Goal: Task Accomplishment & Management: Manage account settings

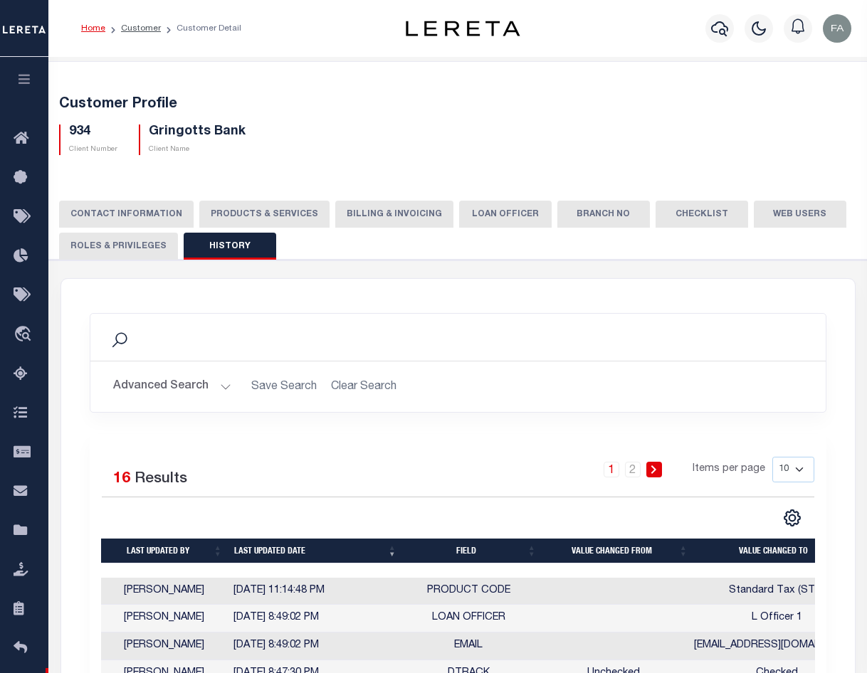
click at [31, 70] on button "button" at bounding box center [24, 81] width 48 height 48
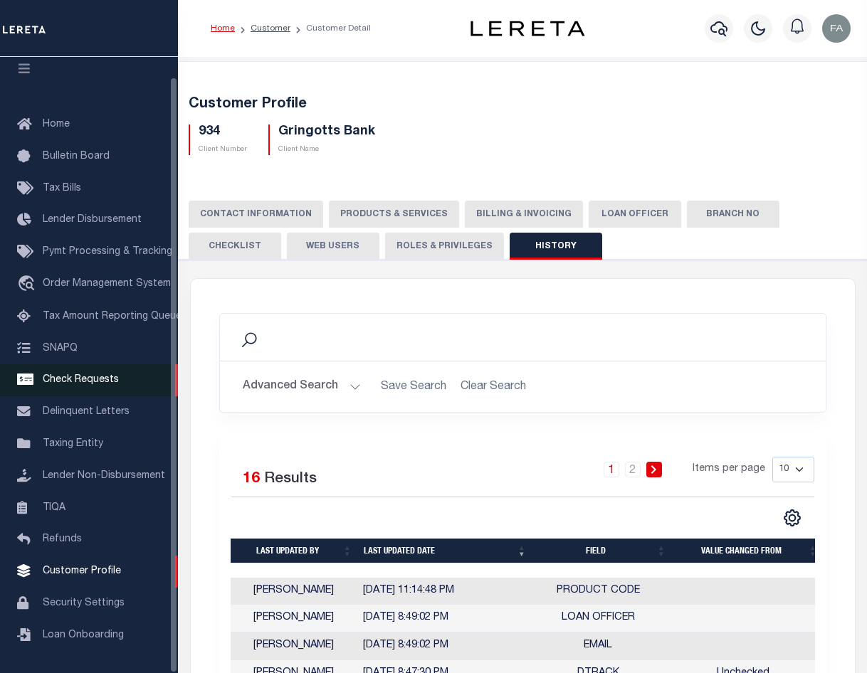
scroll to position [20, 0]
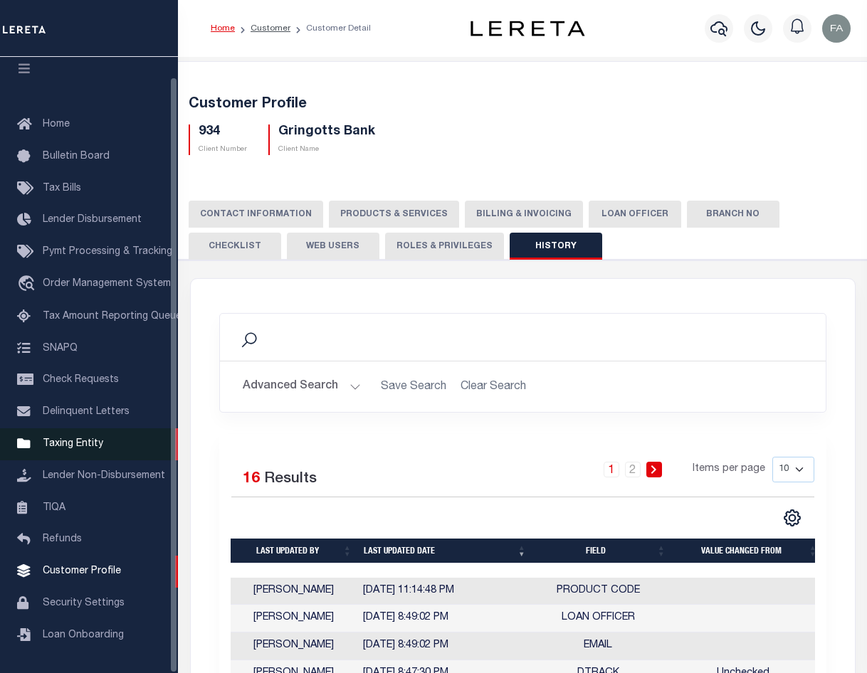
click at [106, 442] on link "Taxing Entity" at bounding box center [89, 444] width 178 height 32
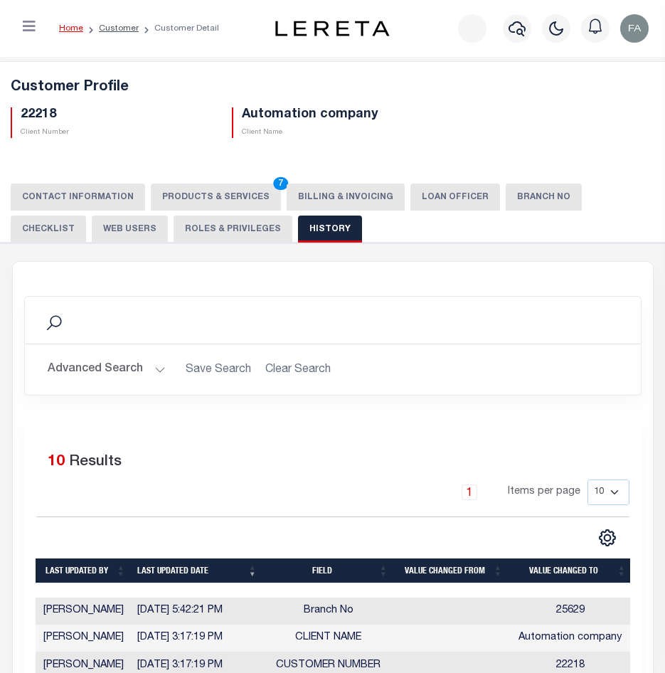
click at [383, 119] on h5 "Automation company" at bounding box center [337, 115] width 191 height 16
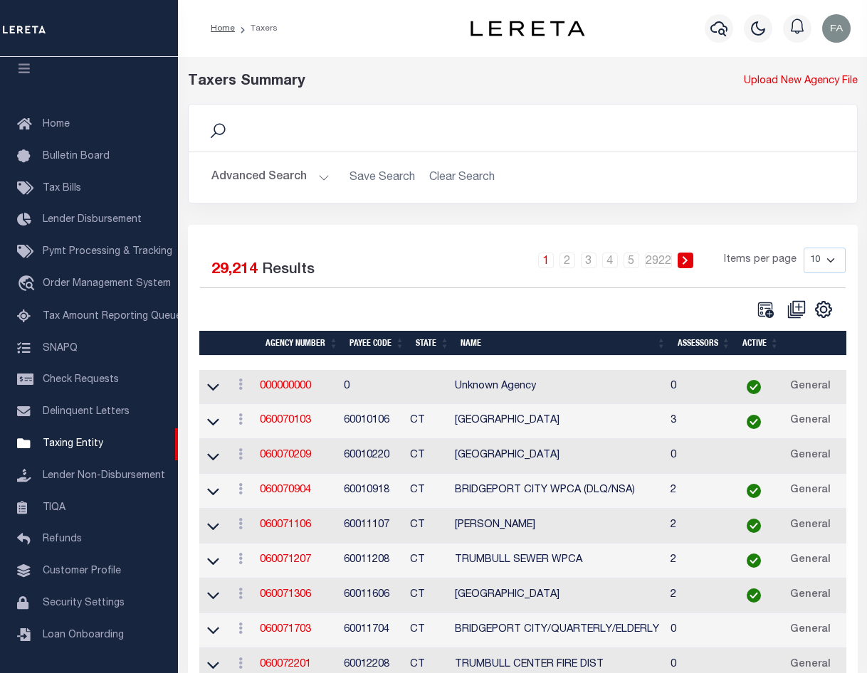
scroll to position [110, 0]
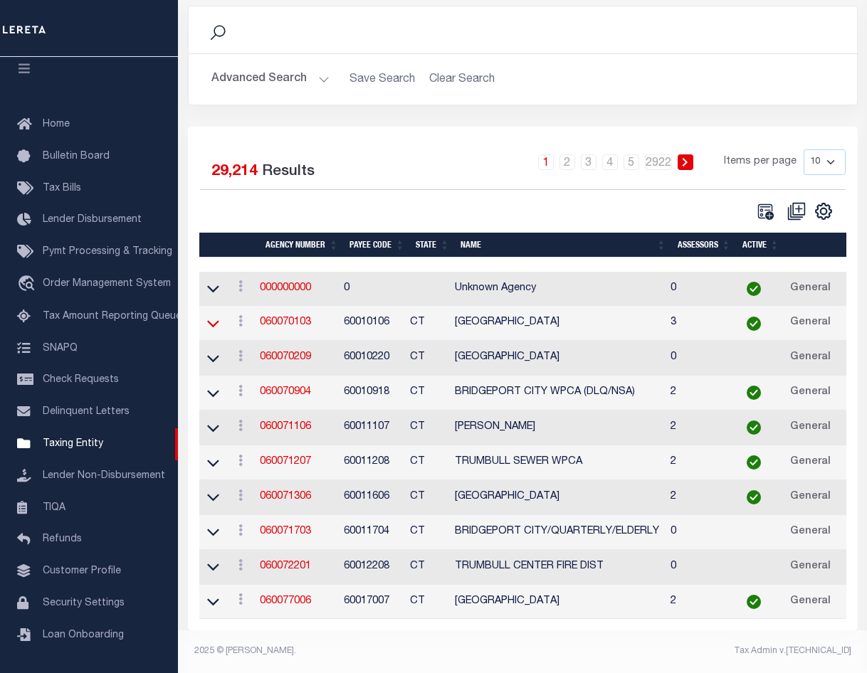
click at [218, 316] on icon at bounding box center [213, 323] width 12 height 15
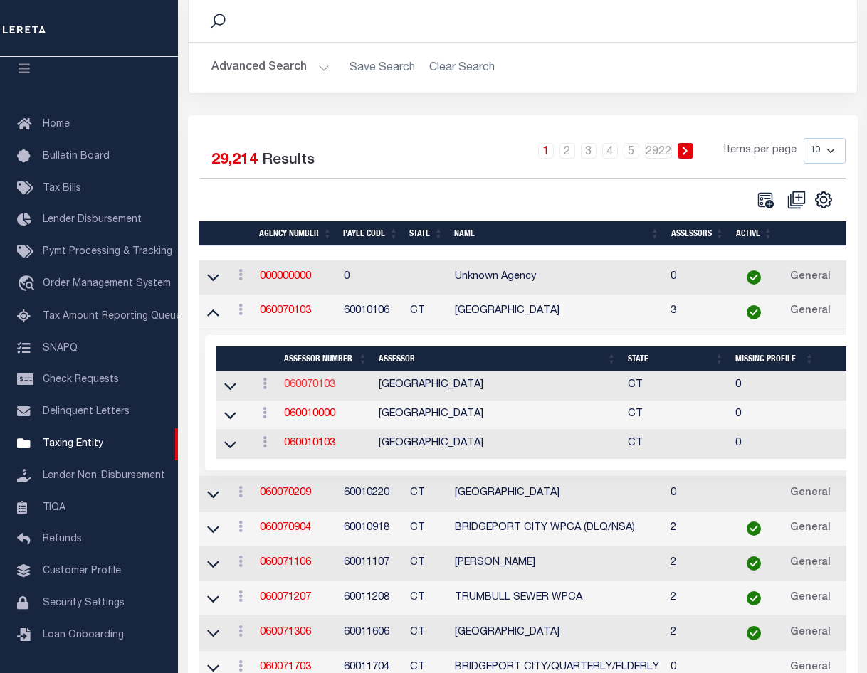
click at [312, 389] on link "060070103" at bounding box center [309, 385] width 51 height 10
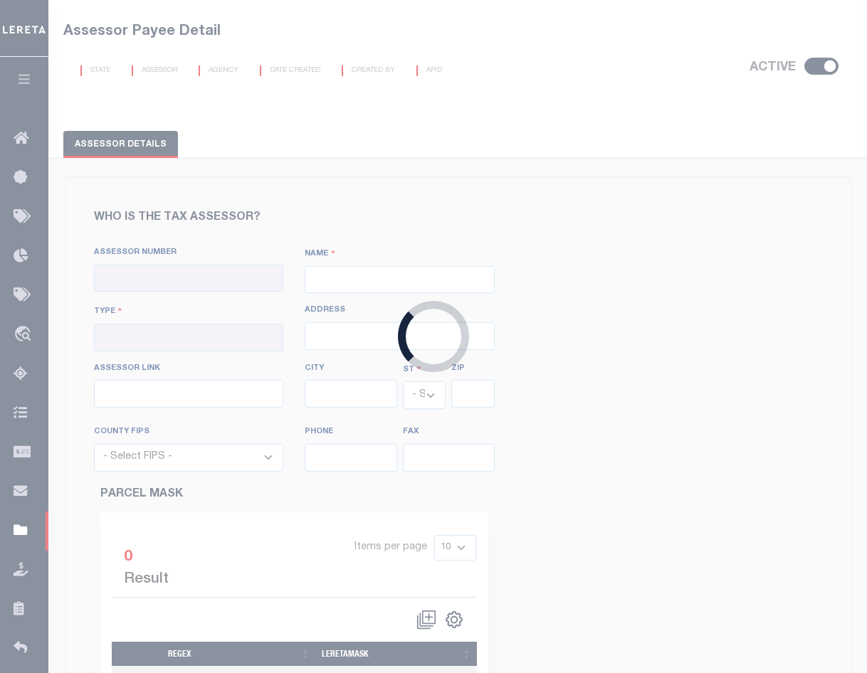
scroll to position [19, 0]
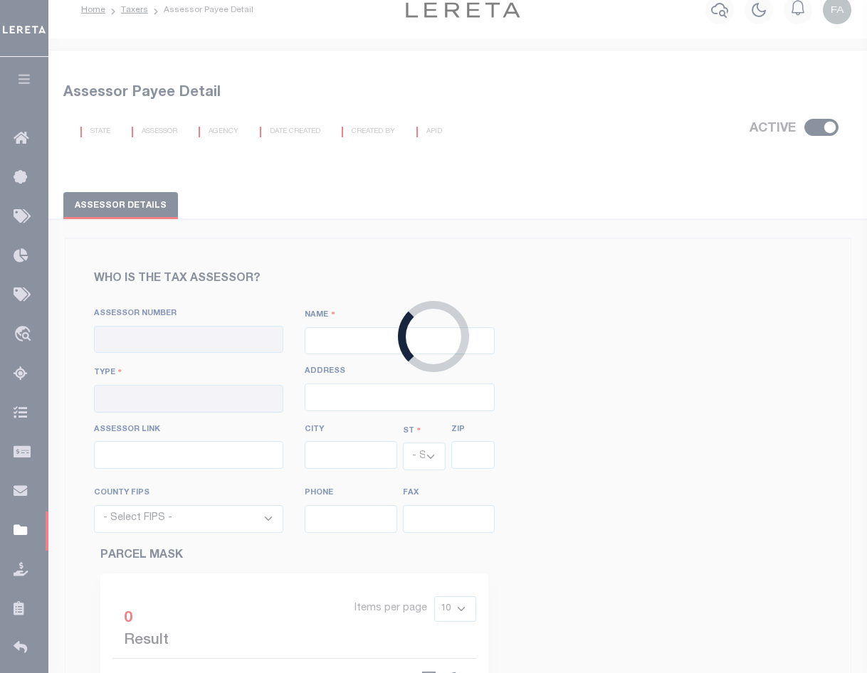
checkbox input "true"
type input "060070103"
type input "BRIDGEPORT CITY"
type input "01 - City"
type input "45 Lyon Terrace, Room 123"
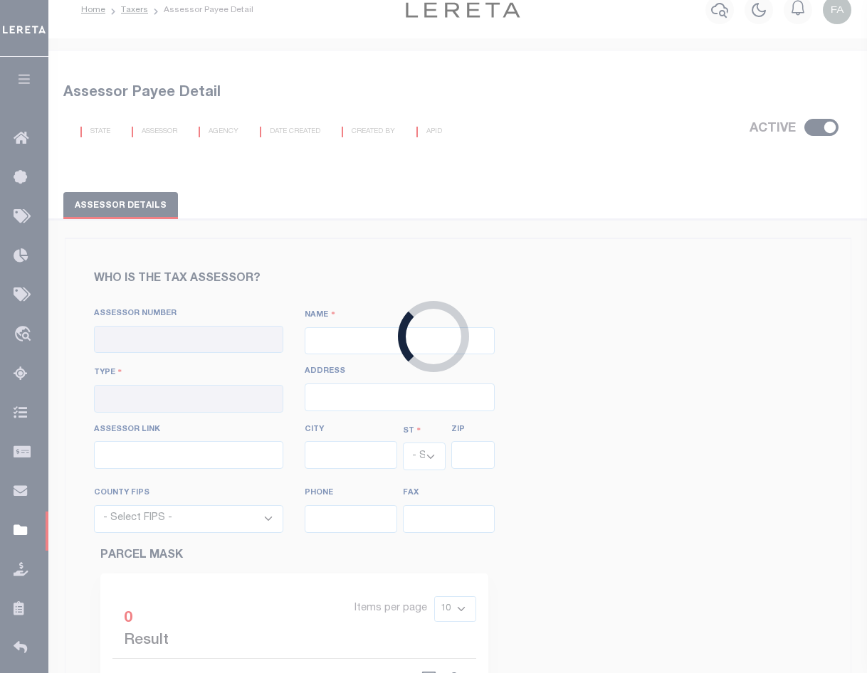
type input "http://gis.vgsi.com/bridgeportct/"
type input "Bridgeport"
select select "CT"
type input "6604"
select select "9001"
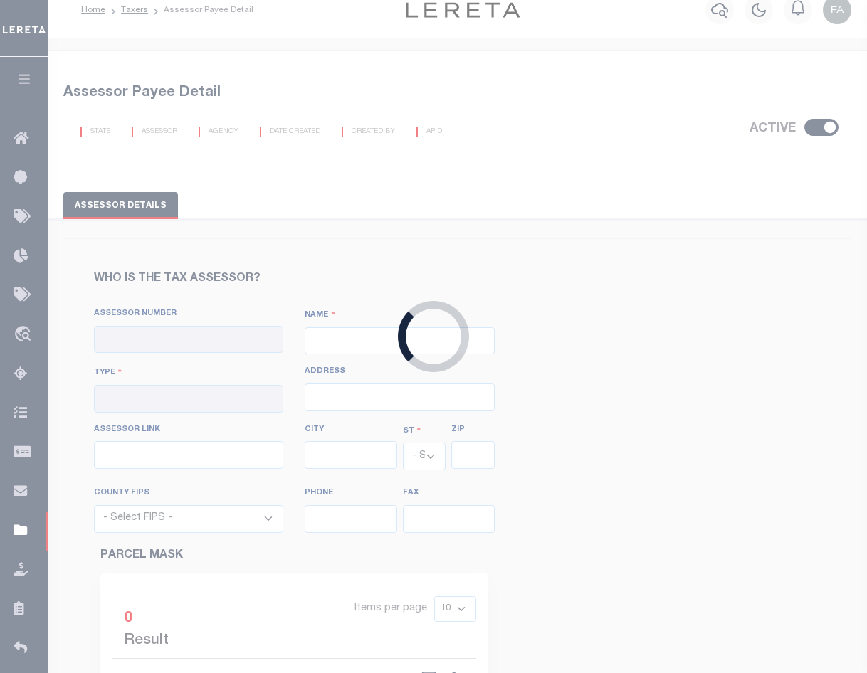
type input "203-576-7271"
type input "203-332-5628"
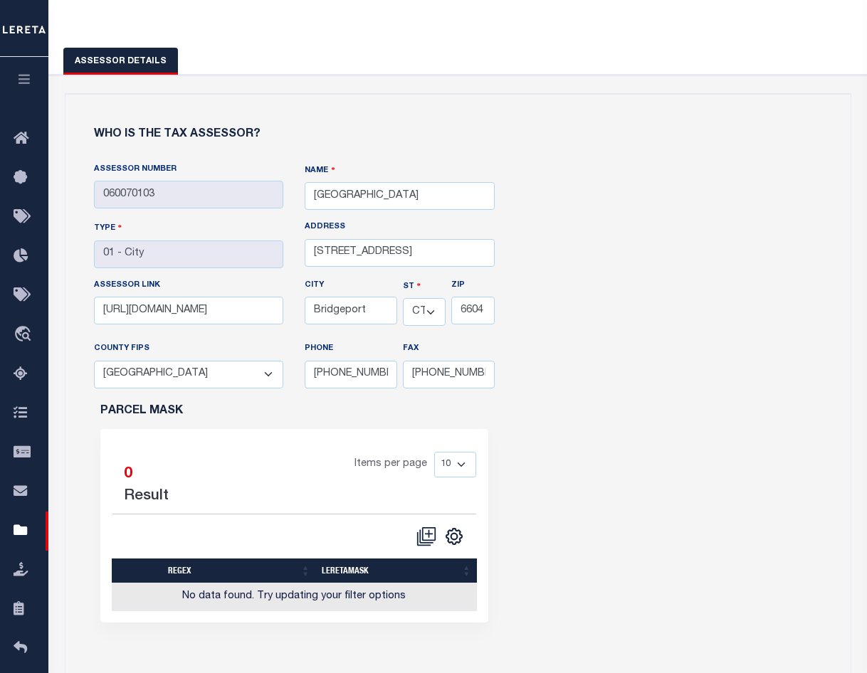
scroll to position [0, 0]
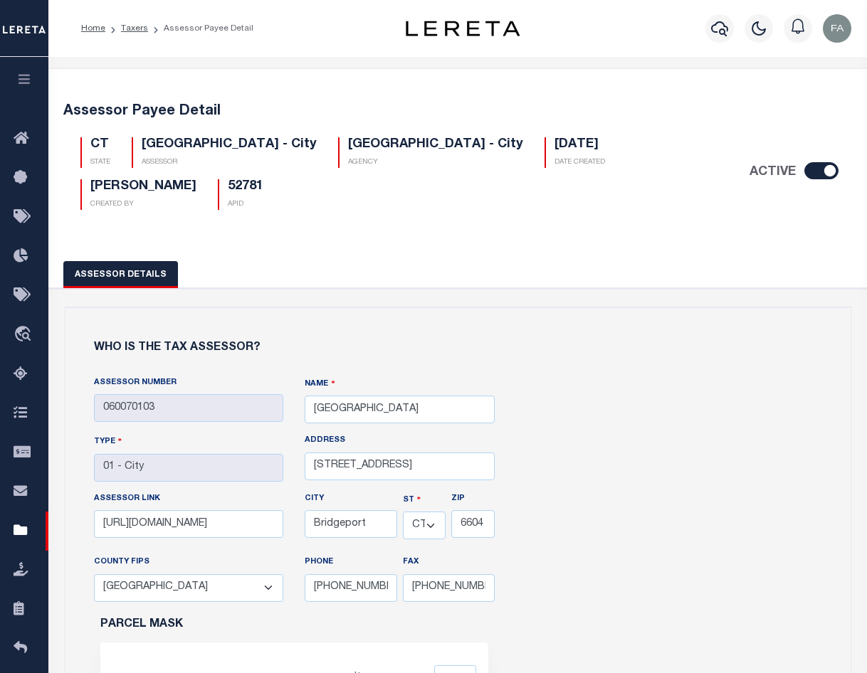
click at [122, 279] on button "Assessor Details" at bounding box center [120, 274] width 115 height 27
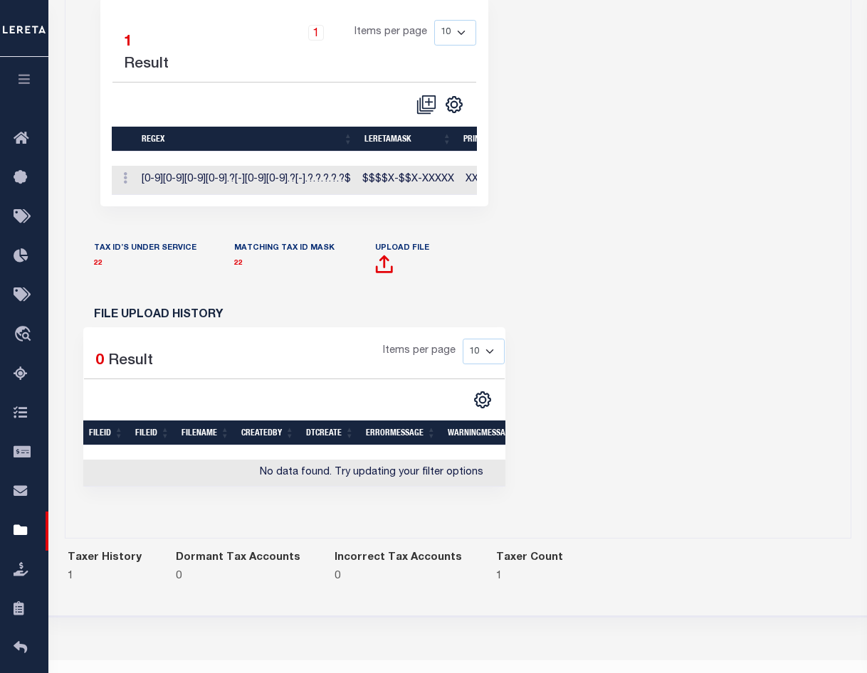
scroll to position [970, 0]
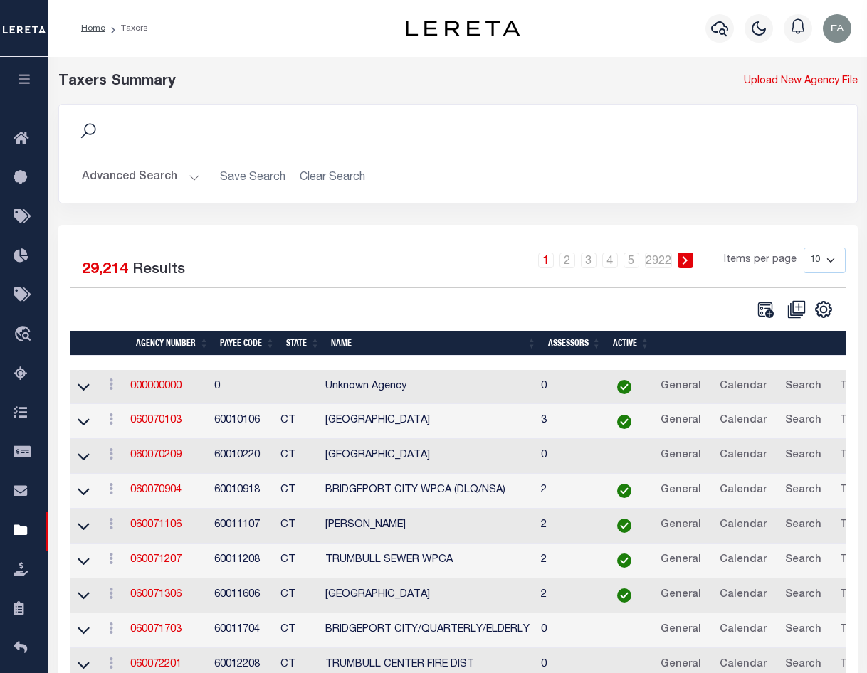
click at [160, 136] on div "Search" at bounding box center [457, 128] width 775 height 24
click at [150, 179] on button "Advanced Search" at bounding box center [141, 178] width 118 height 28
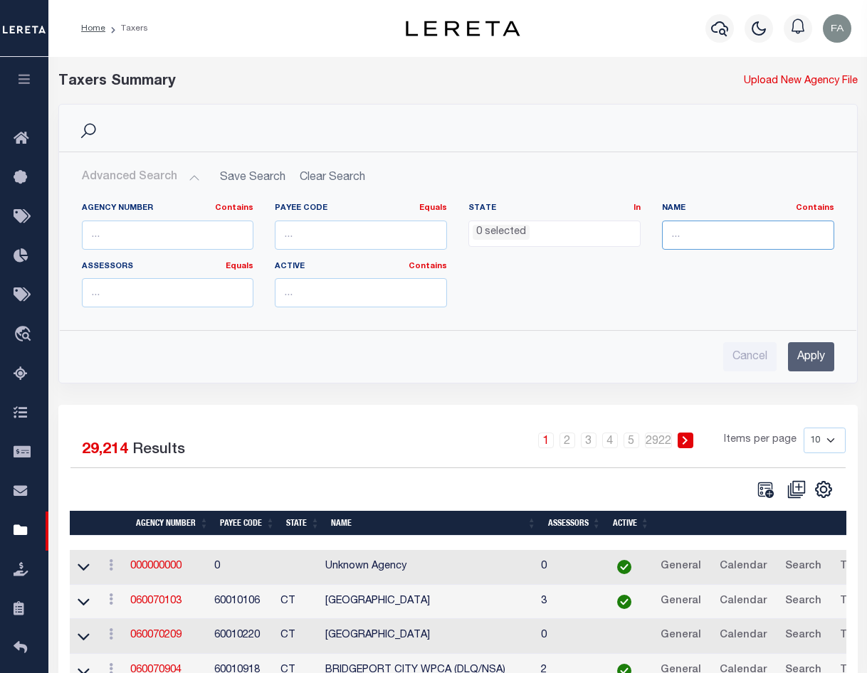
click at [680, 238] on input "text" at bounding box center [748, 235] width 172 height 29
click at [707, 231] on input "text" at bounding box center [748, 235] width 172 height 29
type input "riverside county"
click at [798, 352] on input "Apply" at bounding box center [811, 356] width 46 height 29
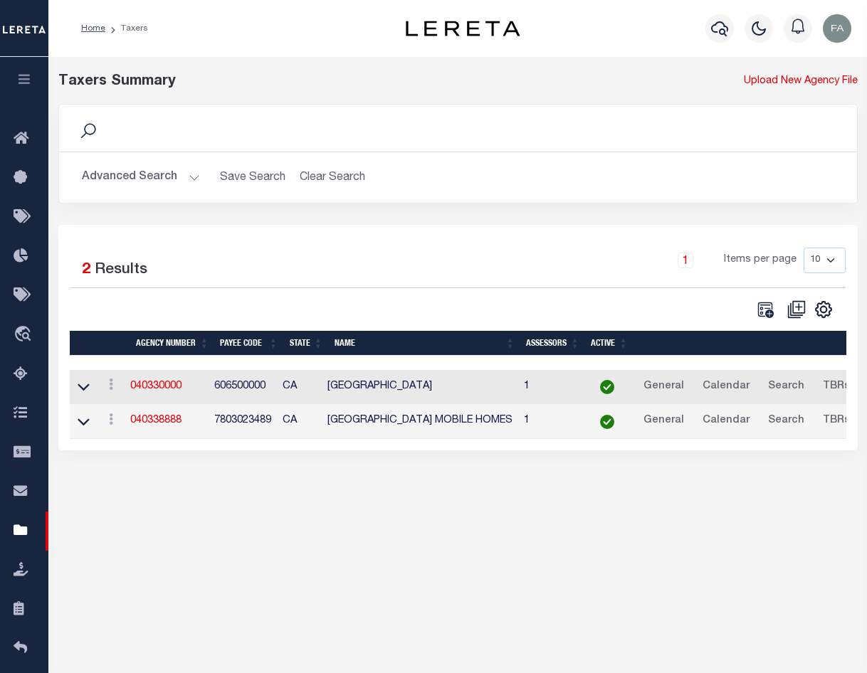
click at [231, 468] on div "Taxers Summary Upload New Agency File Search Advanced Search Save Search Clear …" at bounding box center [457, 275] width 818 height 436
click at [144, 391] on link "040330000" at bounding box center [155, 386] width 51 height 10
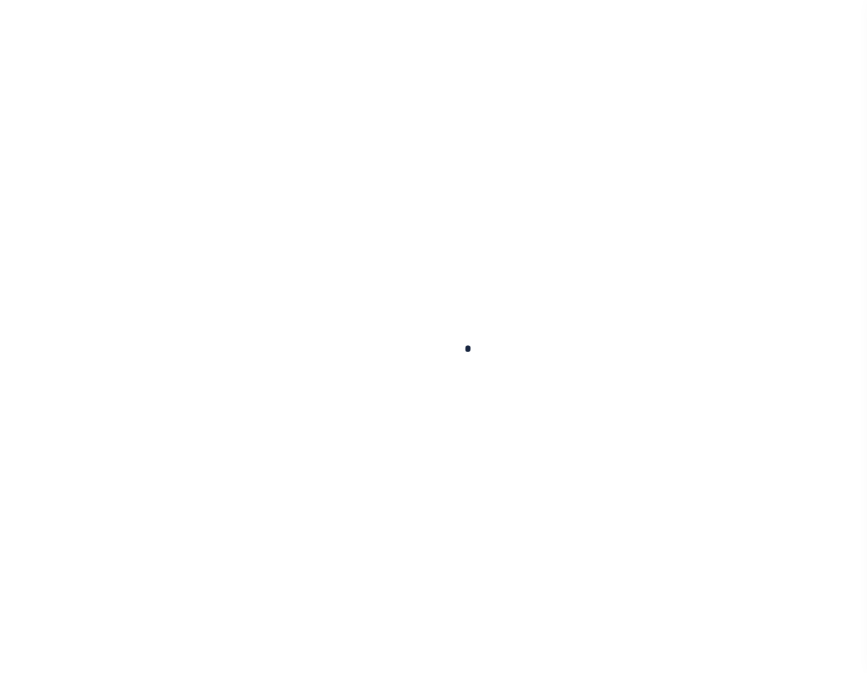
select select
checkbox input "false"
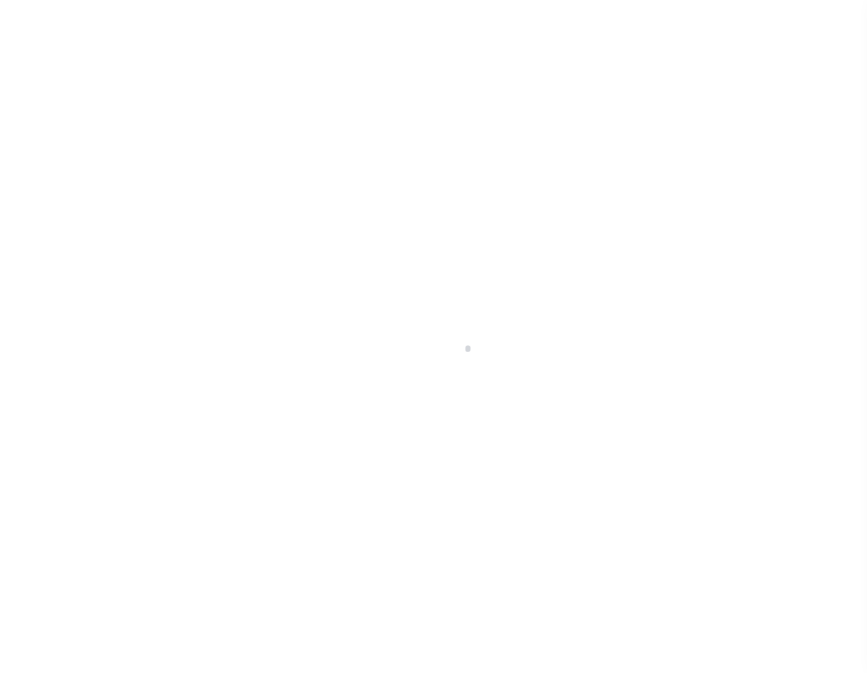
checkbox input "false"
type input "606500000"
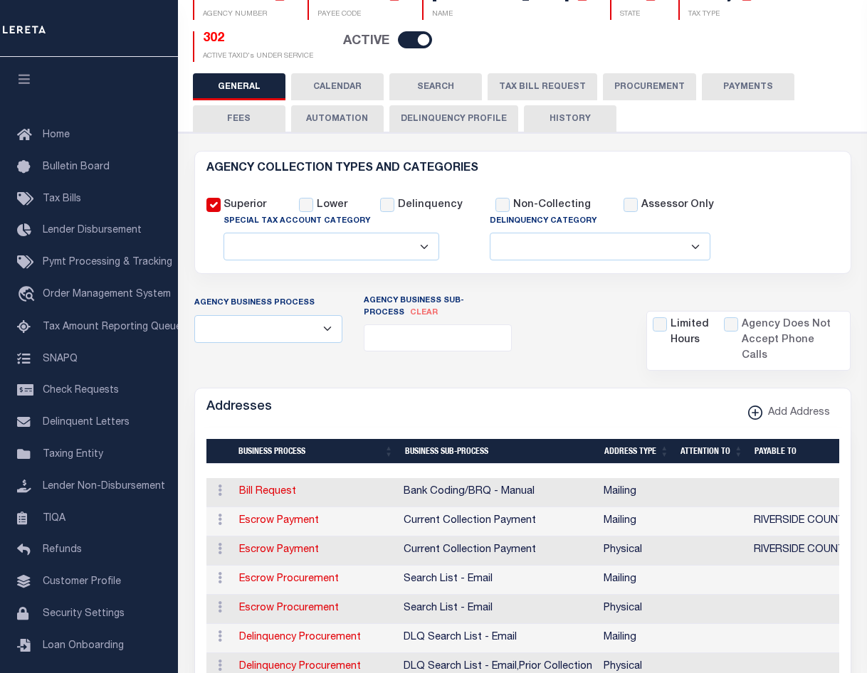
scroll to position [213, 0]
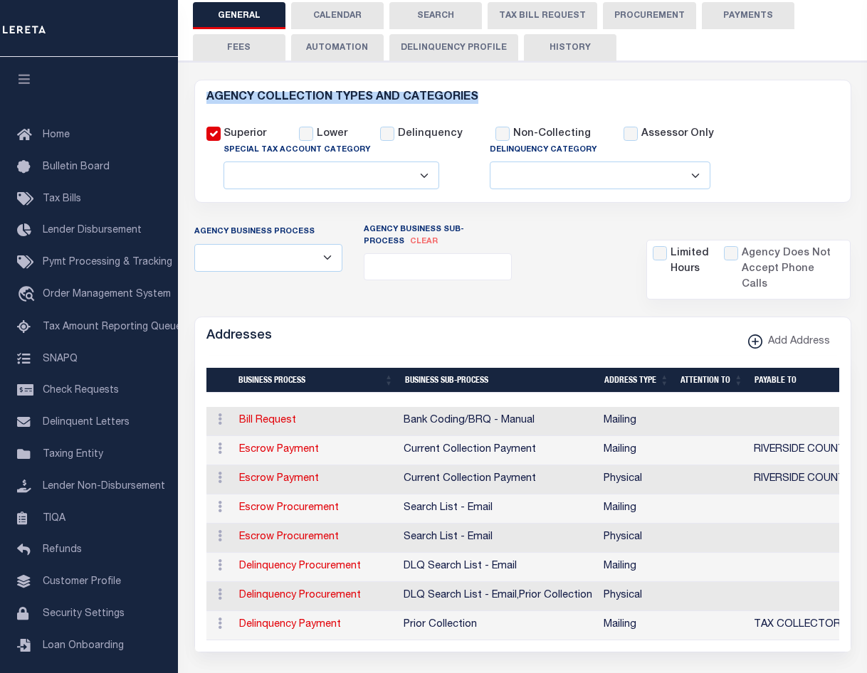
drag, startPoint x: 217, startPoint y: 95, endPoint x: 480, endPoint y: 101, distance: 263.4
click at [480, 101] on h6 "AGENCY COLLECTION TYPES AND CATEGORIES" at bounding box center [522, 98] width 633 height 12
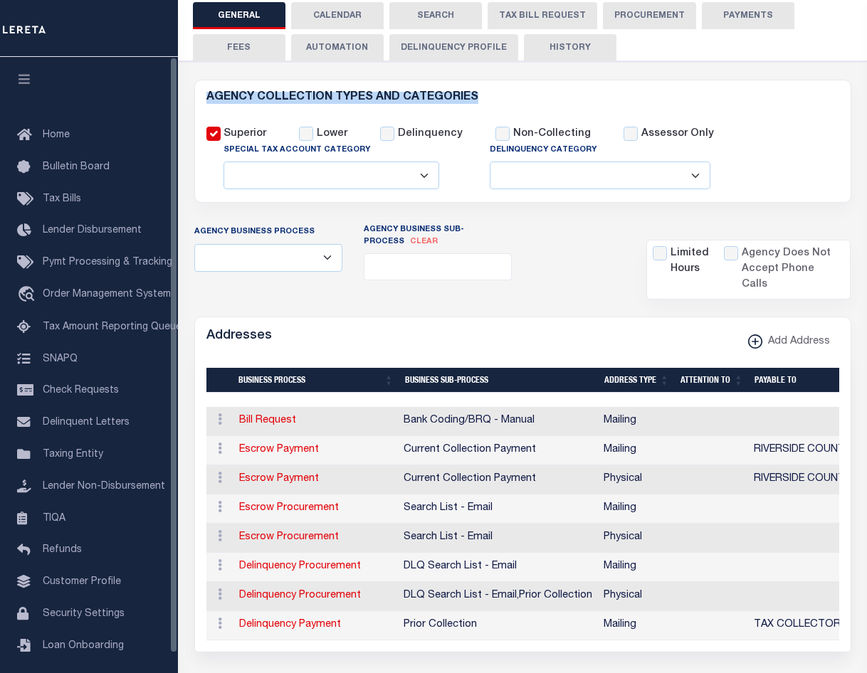
click at [352, 183] on select "Fully Supported Supported If Provided Supported If Provided, Delinquent Only Su…" at bounding box center [331, 176] width 216 height 28
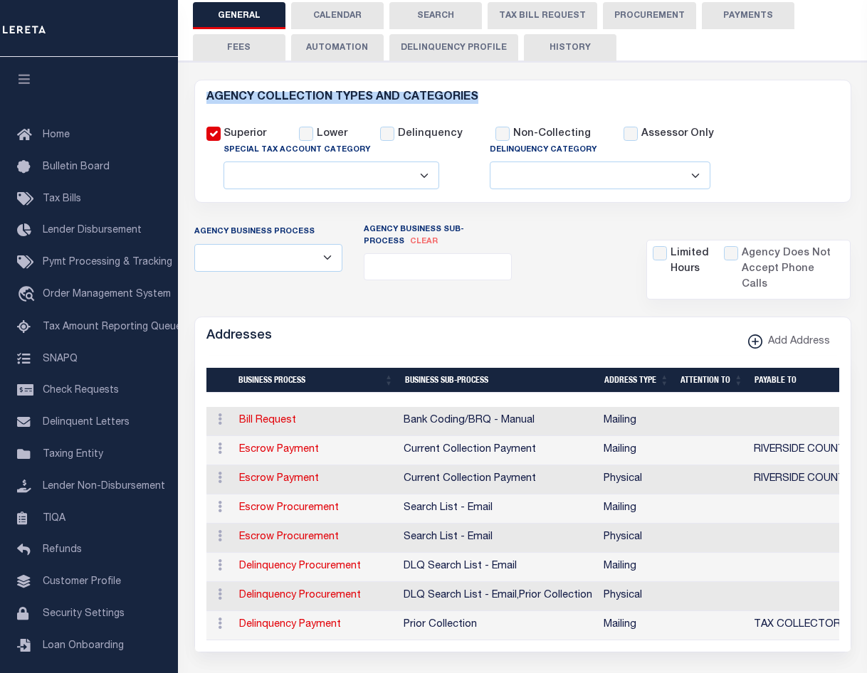
click at [356, 178] on select "Fully Supported Supported If Provided Supported If Provided, Delinquent Only Su…" at bounding box center [331, 176] width 216 height 28
click at [392, 111] on div "Delinquency" at bounding box center [426, 126] width 115 height 33
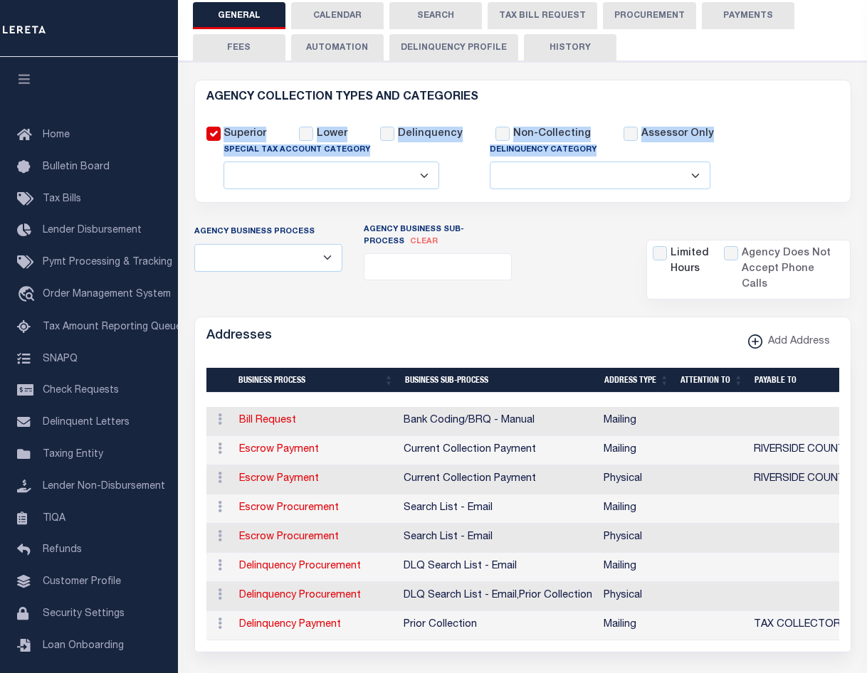
drag, startPoint x: 587, startPoint y: 133, endPoint x: 226, endPoint y: 134, distance: 360.8
click at [226, 134] on div "Superior Lower Delinquency Non-Collecting Assessor Only" at bounding box center [523, 150] width 654 height 81
copy div "Superior Lower Delinquency Non-Collecting Assessor Only Special Tax Account Cat…"
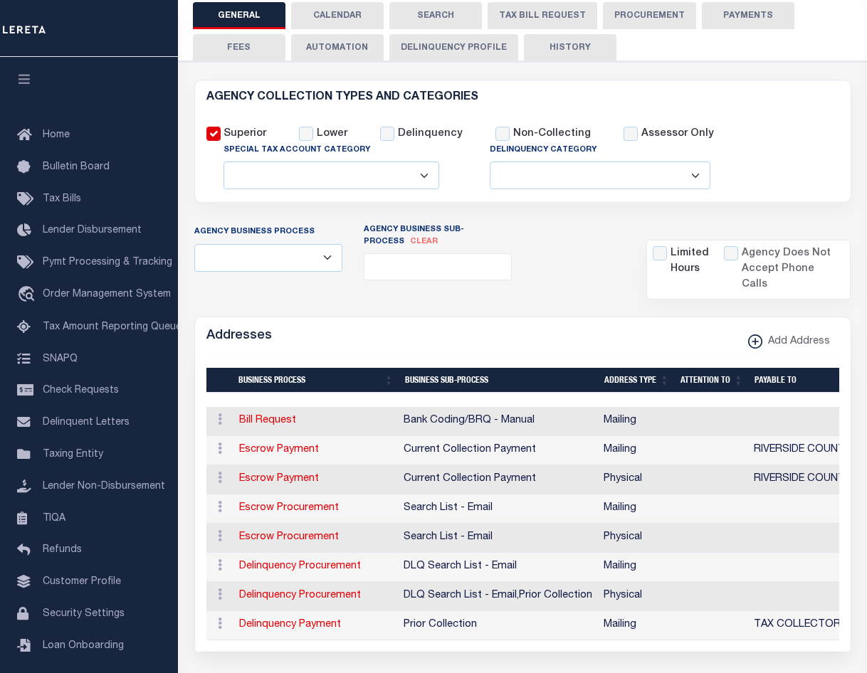
click at [410, 243] on span "clear" at bounding box center [424, 242] width 28 height 8
select select
click at [310, 256] on select "All Automation Bill Request Delinquency Payment Delinquency Procurement Escrow …" at bounding box center [268, 258] width 148 height 28
click at [548, 229] on div "Agency Business Process All Automation Bill Request Delinquency Payment Delinqu…" at bounding box center [523, 261] width 678 height 75
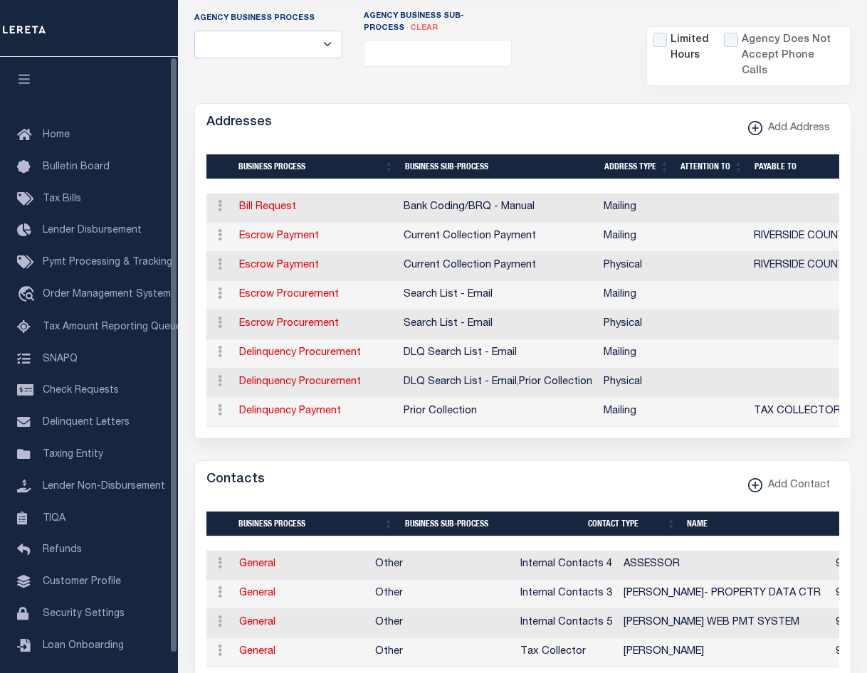
click at [350, 452] on form "AGENCY COLLECTION TYPES AND CATEGORIES Superior Lower Delinquency Non-Collectin…" at bounding box center [522, 579] width 657 height 1427
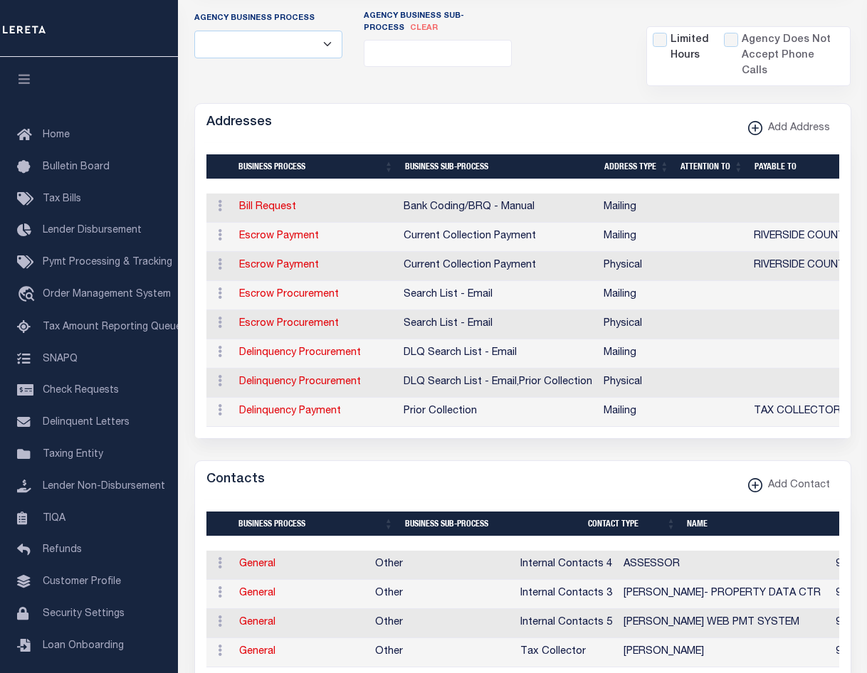
click at [399, 458] on form "AGENCY COLLECTION TYPES AND CATEGORIES Superior Lower Delinquency Non-Collectin…" at bounding box center [522, 579] width 657 height 1427
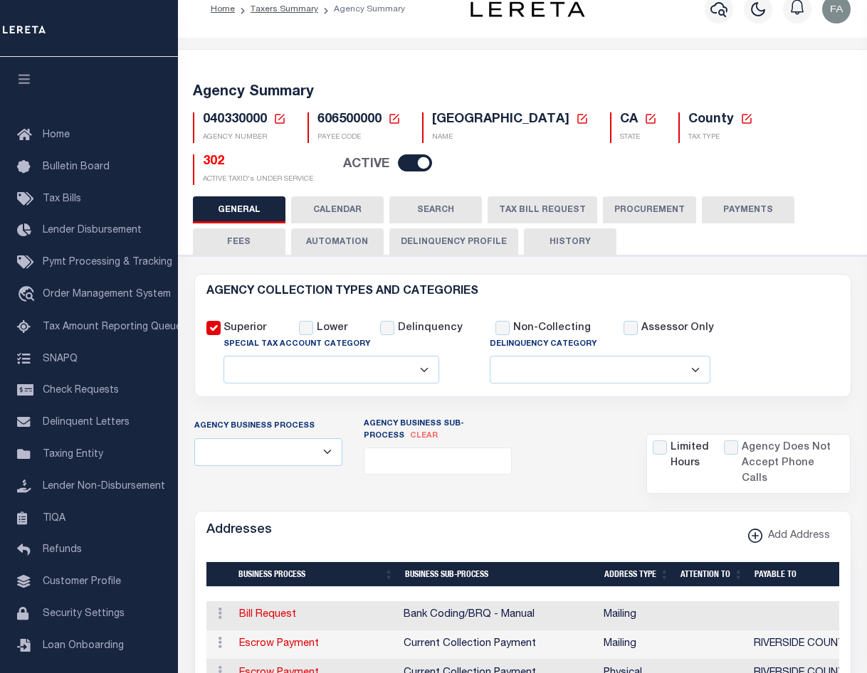
scroll to position [15, 0]
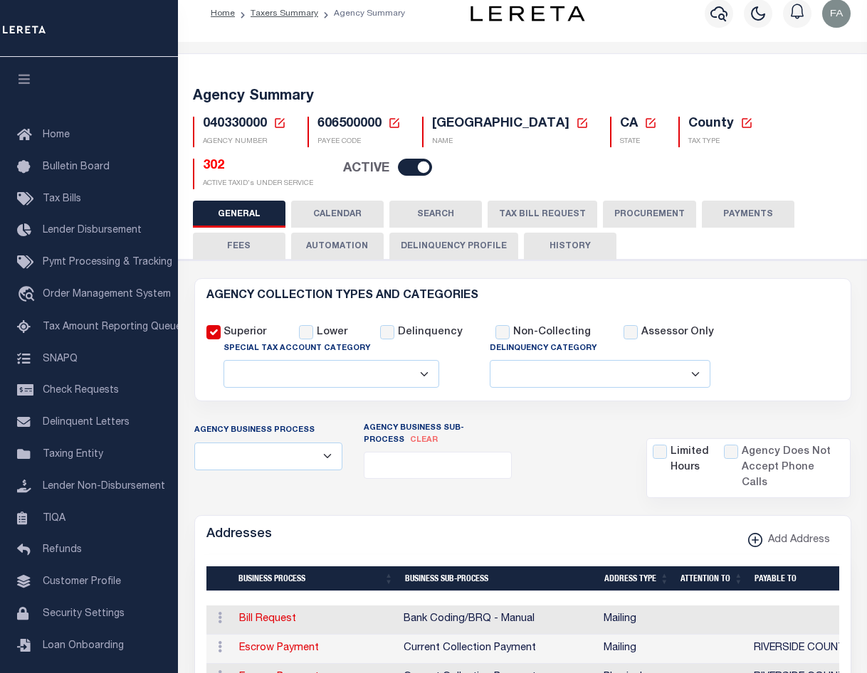
click at [638, 211] on button "PROCUREMENT" at bounding box center [649, 214] width 93 height 27
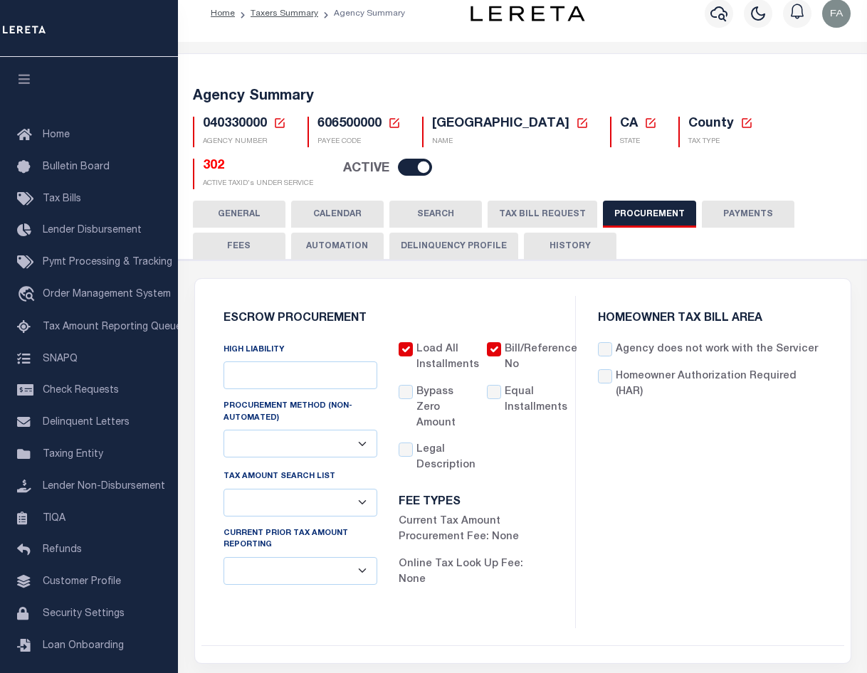
type input "$10,000"
select select "3"
select select "2"
checkbox input "true"
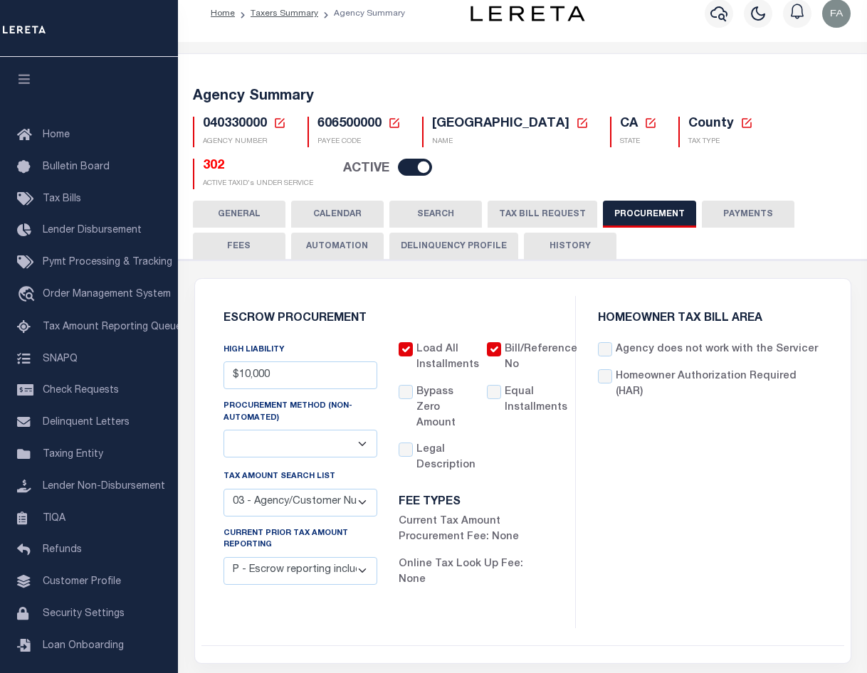
click at [353, 209] on button "CALENDAR" at bounding box center [337, 214] width 93 height 27
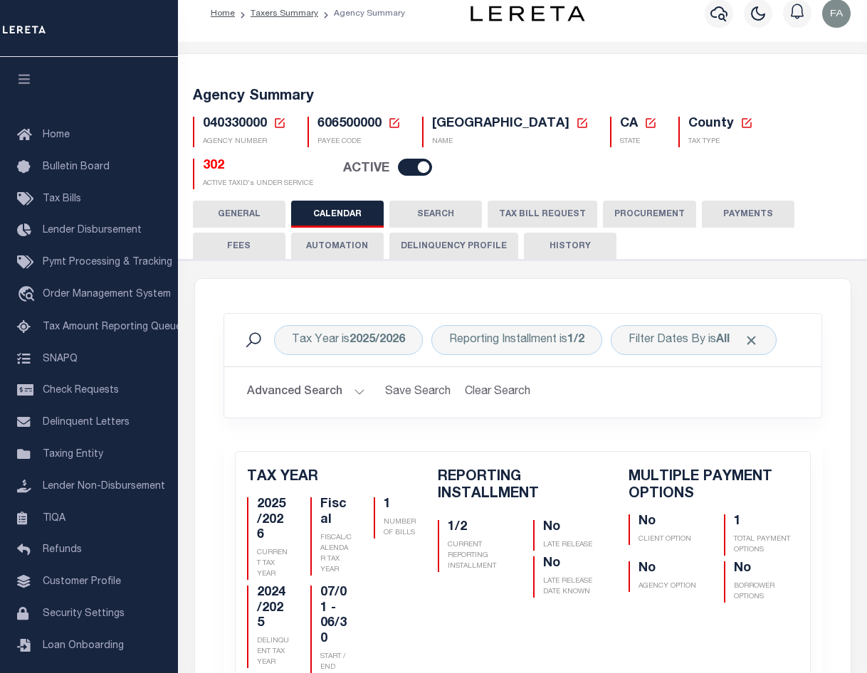
checkbox input "false"
type input "1"
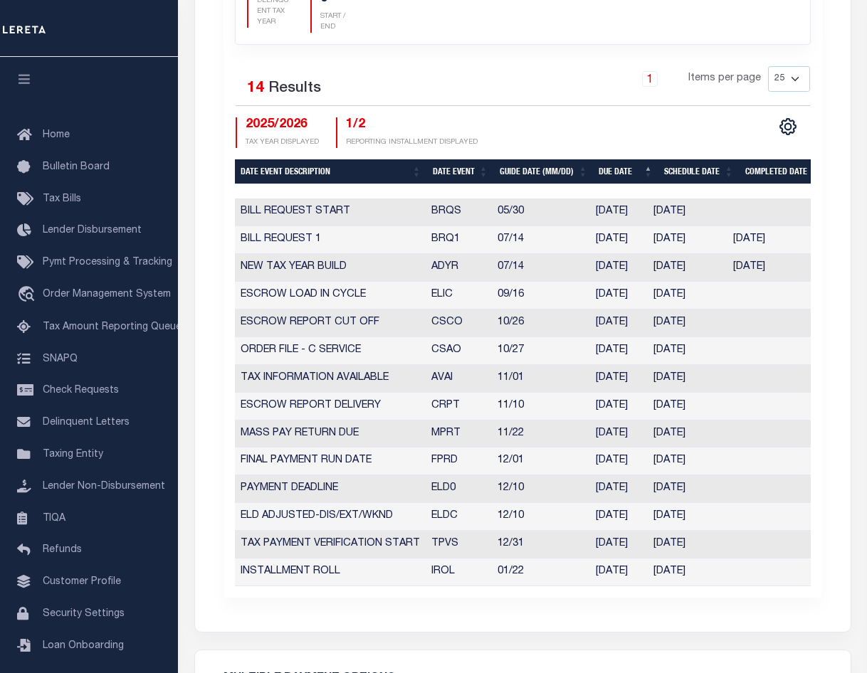
scroll to position [727, 0]
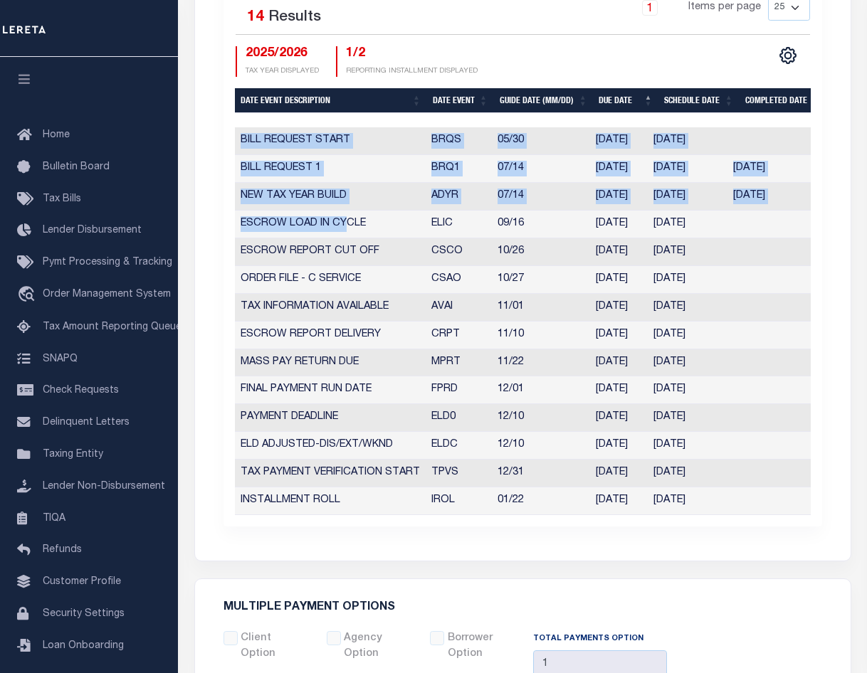
drag, startPoint x: 240, startPoint y: 138, endPoint x: 349, endPoint y: 222, distance: 138.1
click at [349, 222] on tbody "BILL REQUEST START BRQS 05/30 05/30/2025 05/30/2025 2277906 BILL REQUEST 1 BRQ1…" at bounding box center [530, 320] width 590 height 387
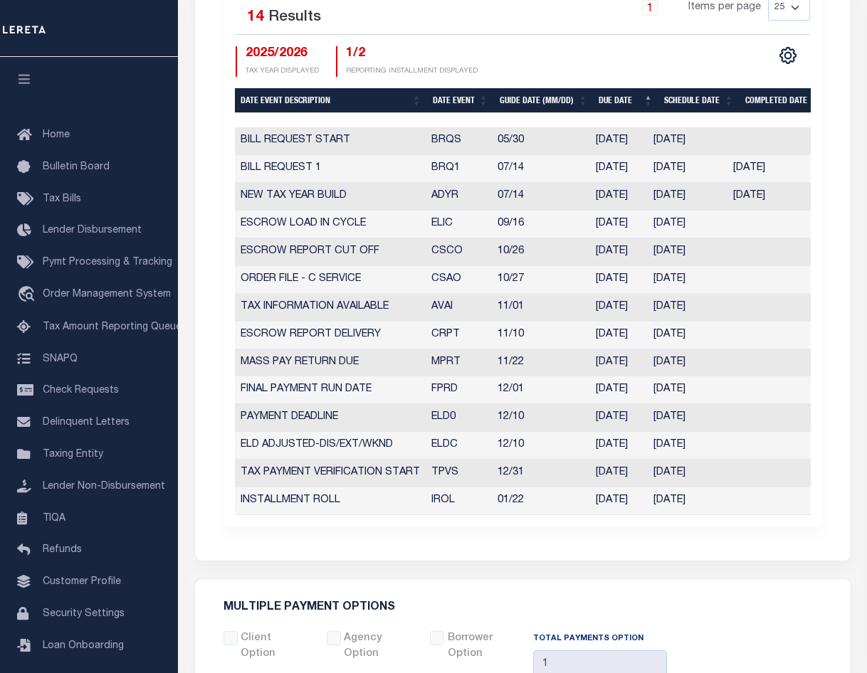
click at [397, 211] on td "ESCROW LOAD IN CYCLE" at bounding box center [330, 225] width 191 height 28
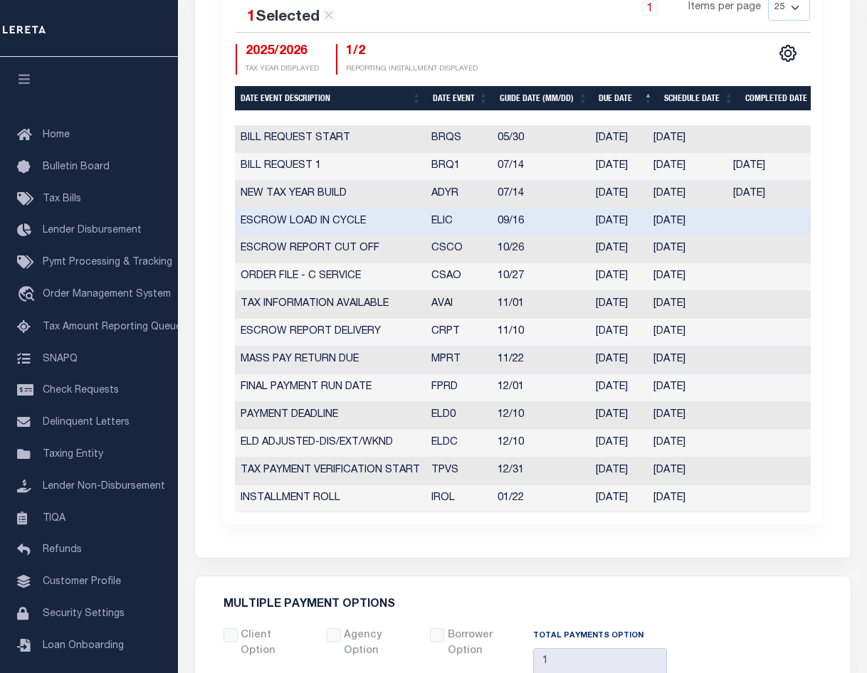
click at [822, 142] on div "TAX YEAR 2025/2026 CURRENT TAX YEAR Fiscal FISCAL/CALENDAR TAX YEAR 1 NUMBER OF…" at bounding box center [523, 126] width 620 height 796
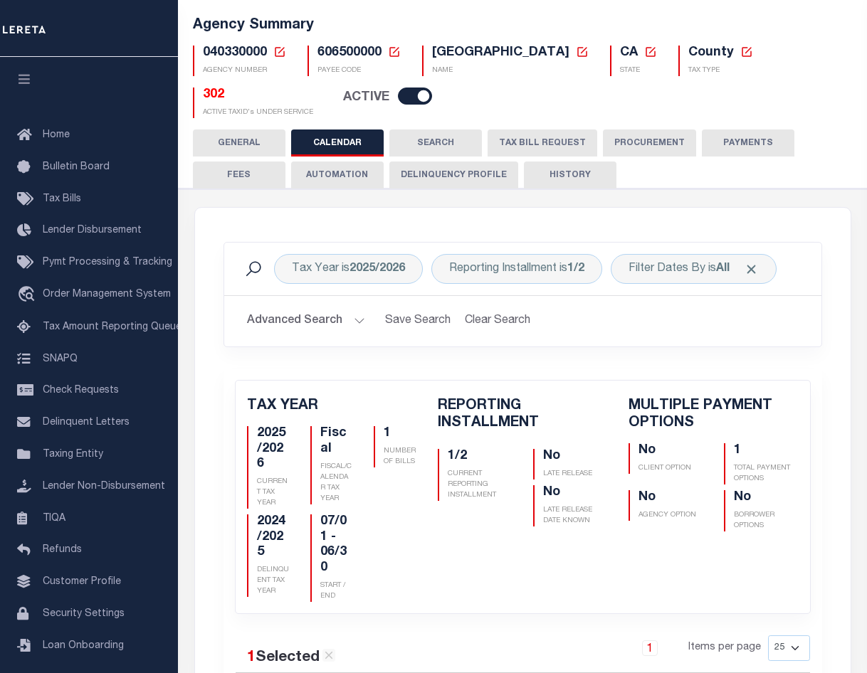
scroll to position [15, 0]
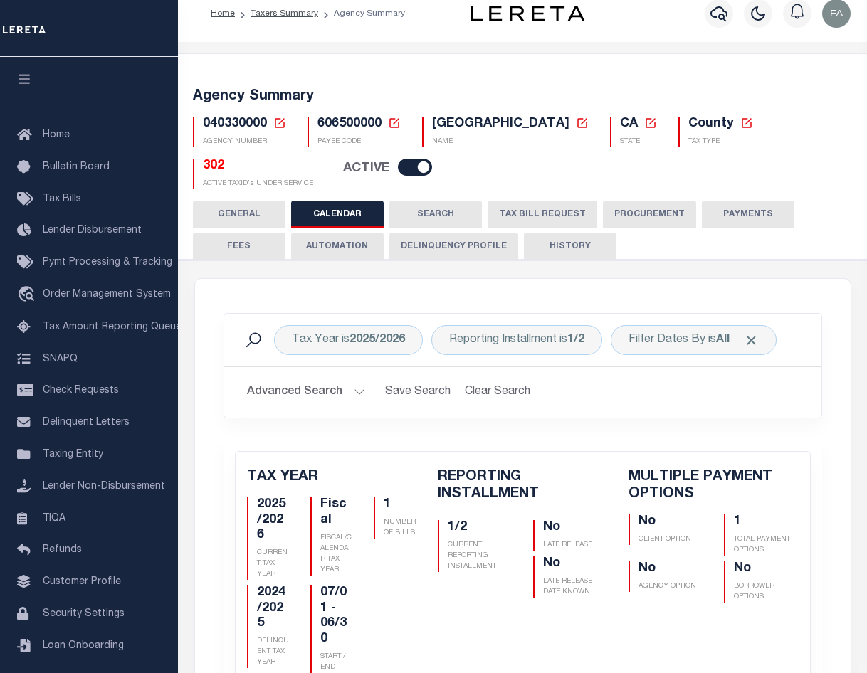
drag, startPoint x: 537, startPoint y: 203, endPoint x: 623, endPoint y: 195, distance: 86.5
click at [537, 203] on button "TAX BILL REQUEST" at bounding box center [542, 214] width 110 height 27
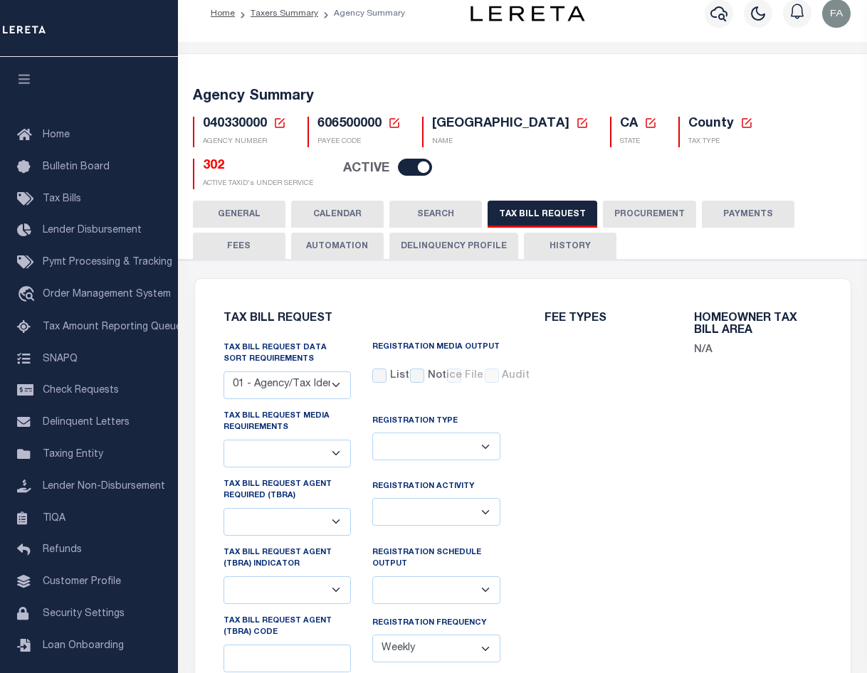
checkbox input "false"
select select "22"
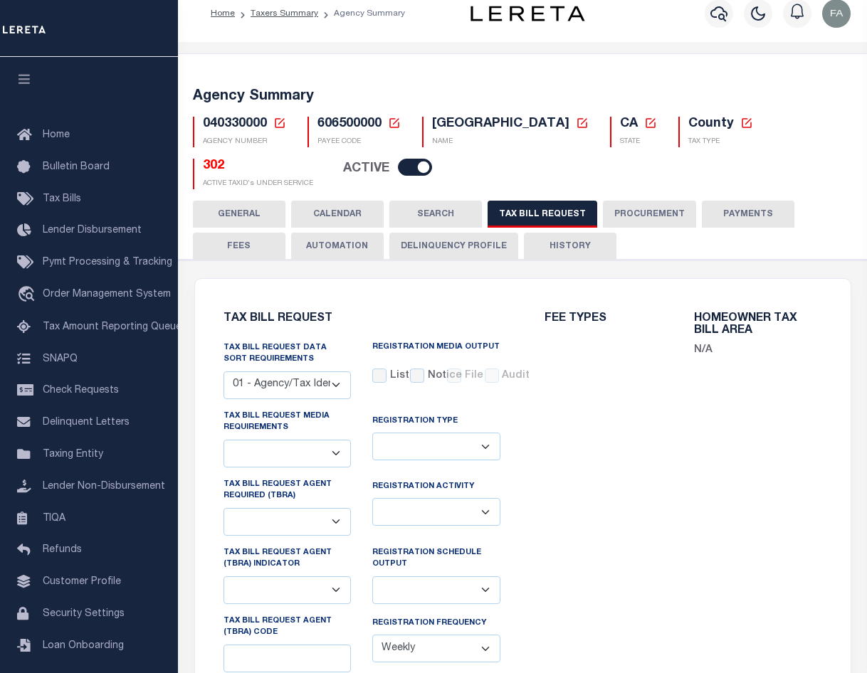
select select "true"
select select "13"
type input "5802"
select select
select select "2"
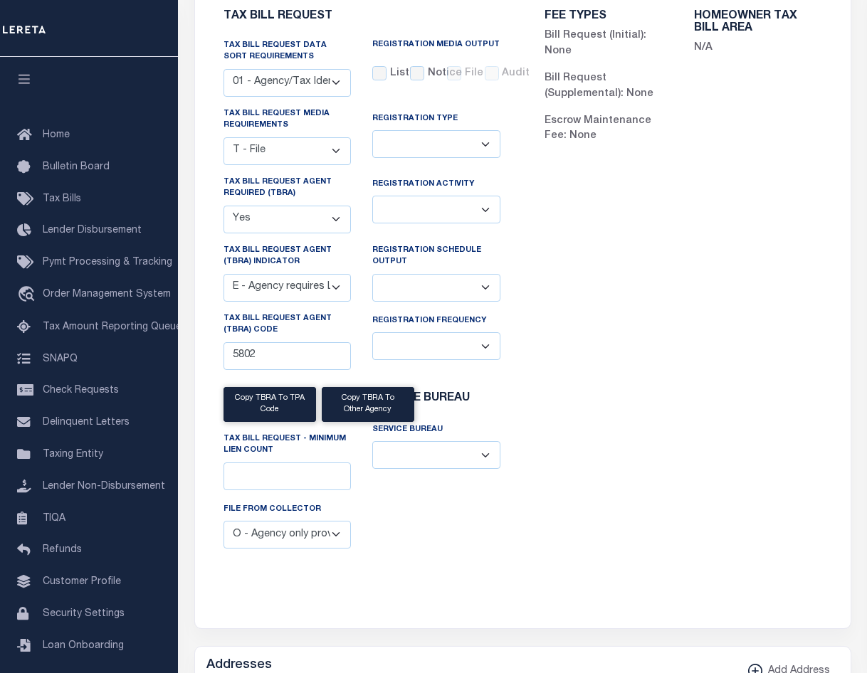
scroll to position [0, 0]
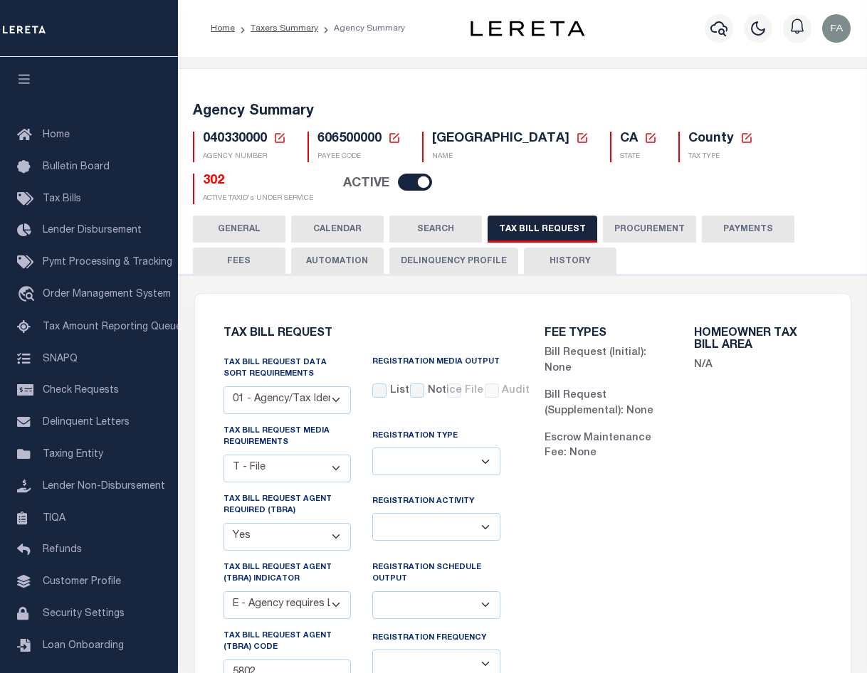
drag, startPoint x: 674, startPoint y: 226, endPoint x: 650, endPoint y: 95, distance: 132.3
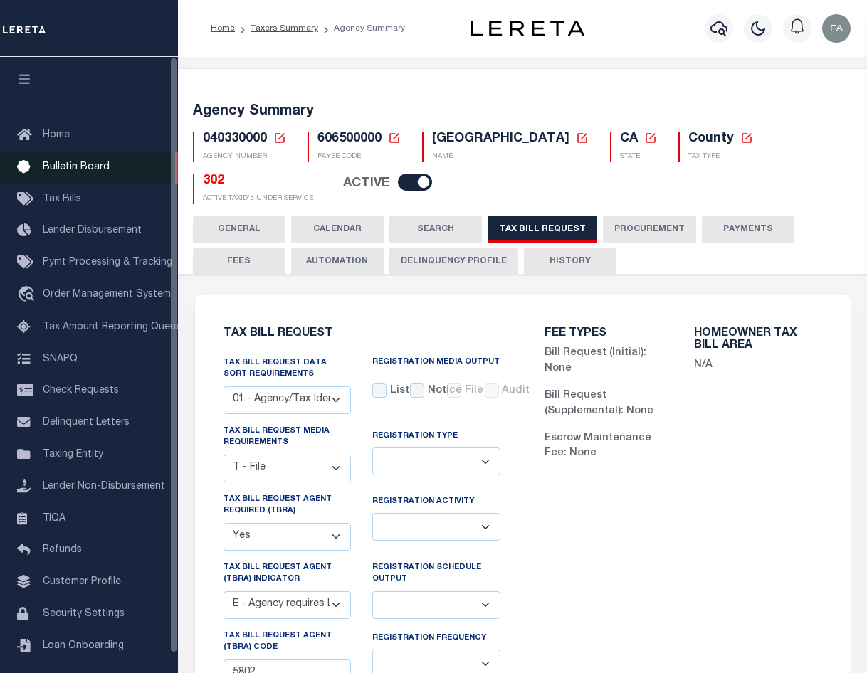
click at [103, 166] on span "Bulletin Board" at bounding box center [76, 167] width 67 height 10
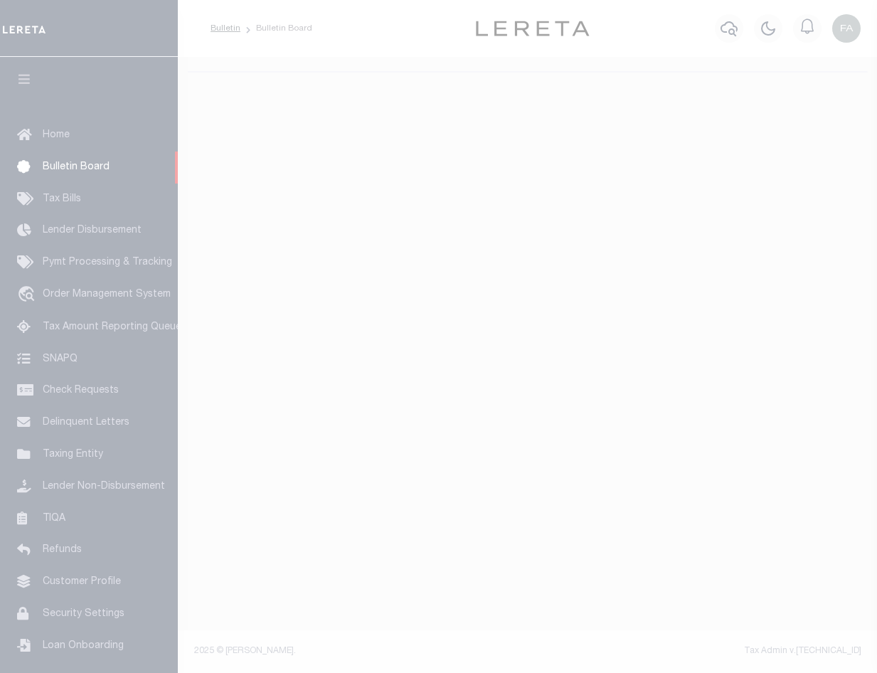
select select "50"
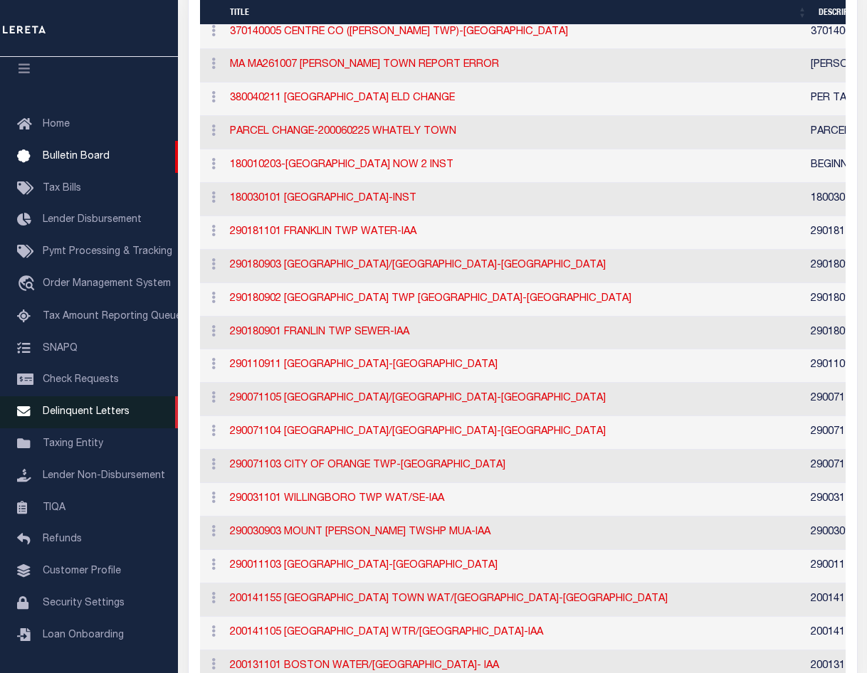
scroll to position [1281, 0]
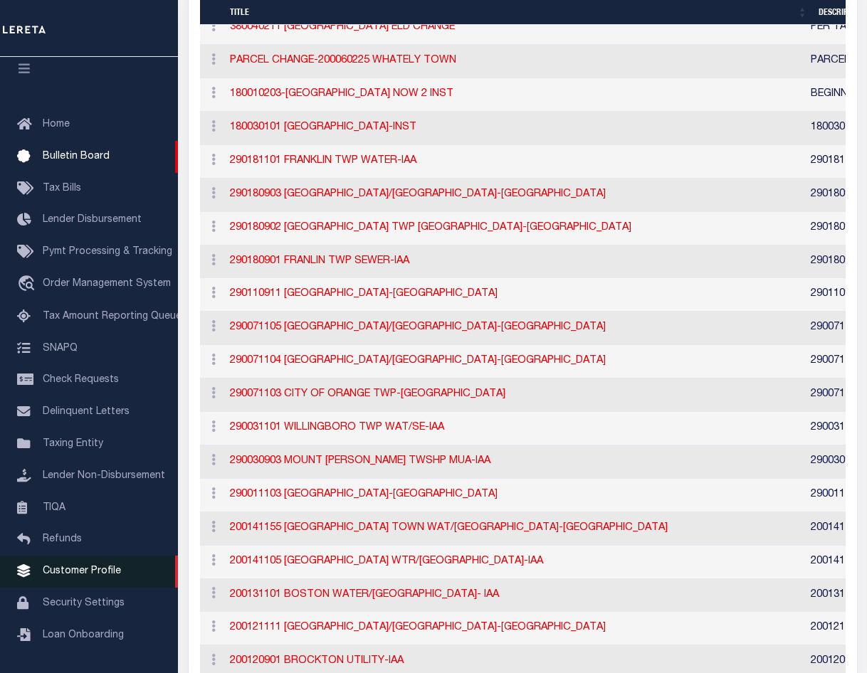
click at [84, 575] on span "Customer Profile" at bounding box center [82, 571] width 78 height 10
click at [108, 566] on span "Customer Profile" at bounding box center [82, 571] width 78 height 10
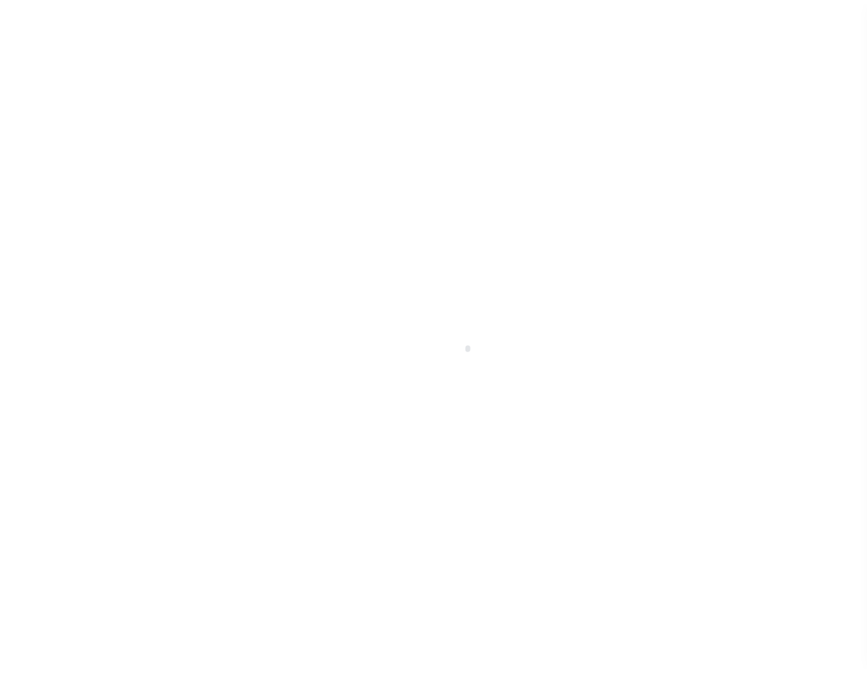
scroll to position [20, 0]
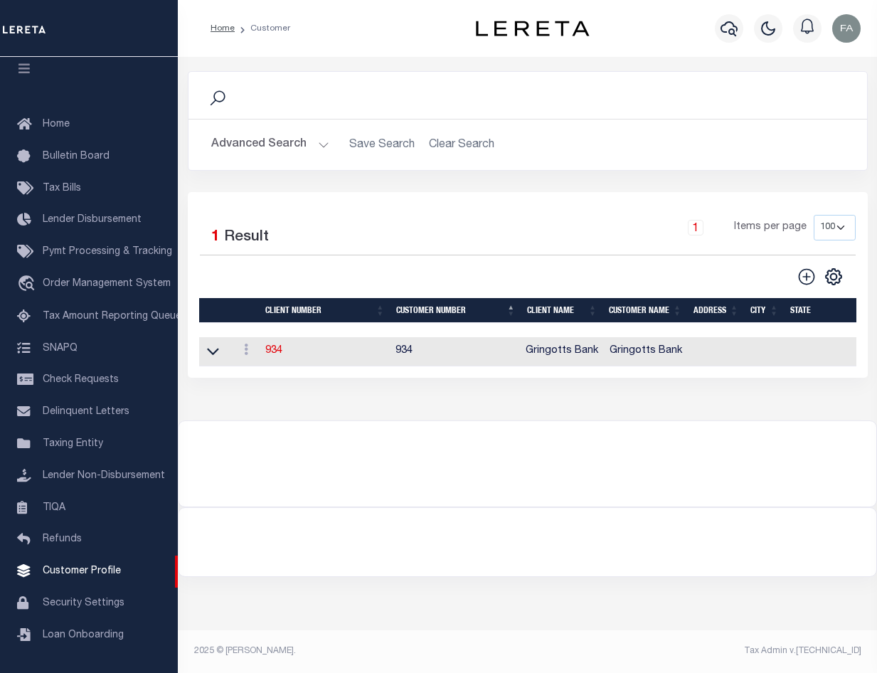
click at [298, 142] on button "Advanced Search" at bounding box center [270, 145] width 118 height 28
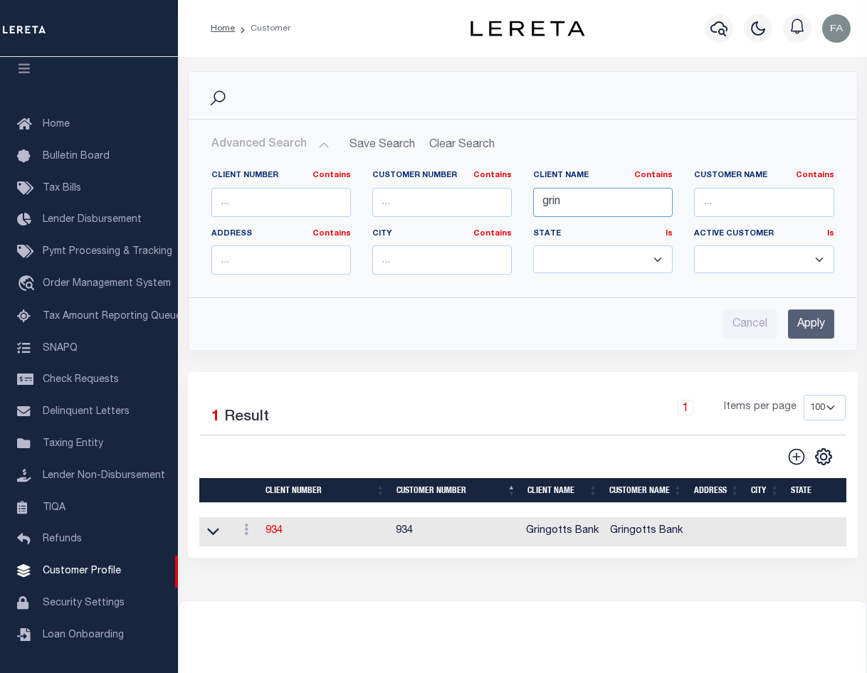
click at [558, 202] on input "grin" at bounding box center [602, 202] width 139 height 29
drag, startPoint x: 594, startPoint y: 196, endPoint x: 536, endPoint y: 199, distance: 58.4
click at [537, 199] on input "TEST" at bounding box center [602, 202] width 139 height 29
type input "Automation company"
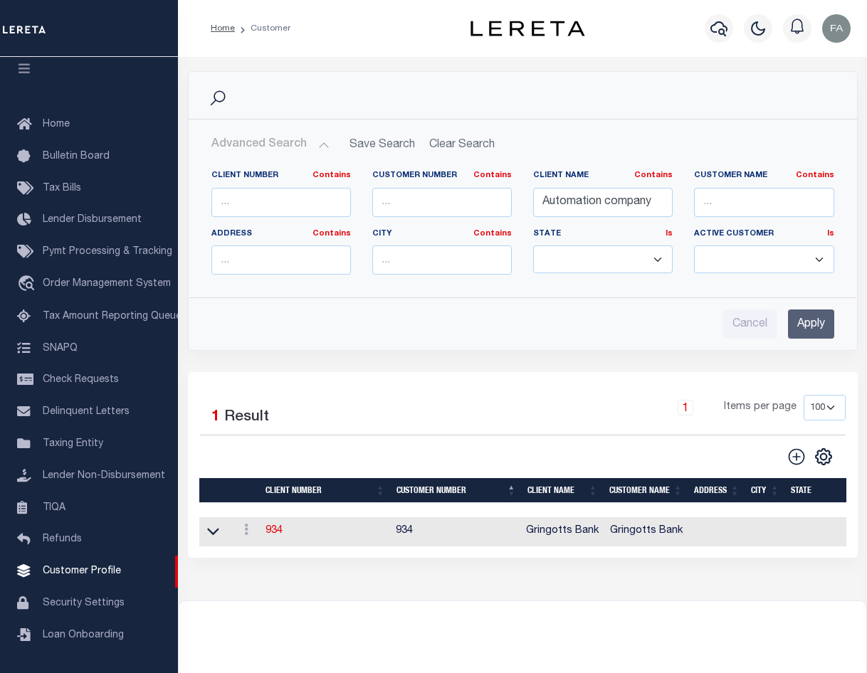
click at [806, 320] on input "Apply" at bounding box center [811, 324] width 46 height 29
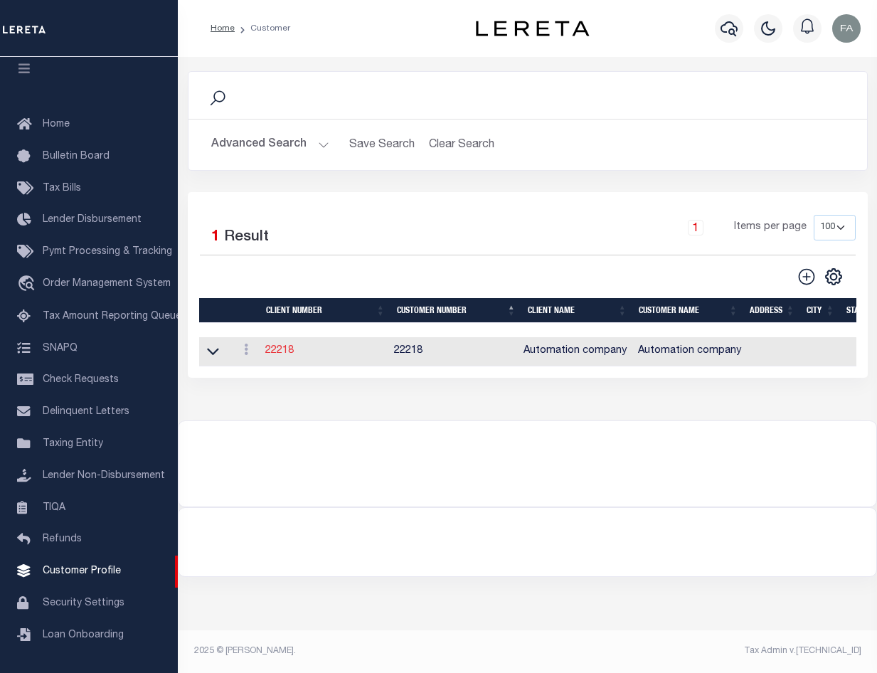
click at [283, 355] on link "22218" at bounding box center [279, 351] width 28 height 10
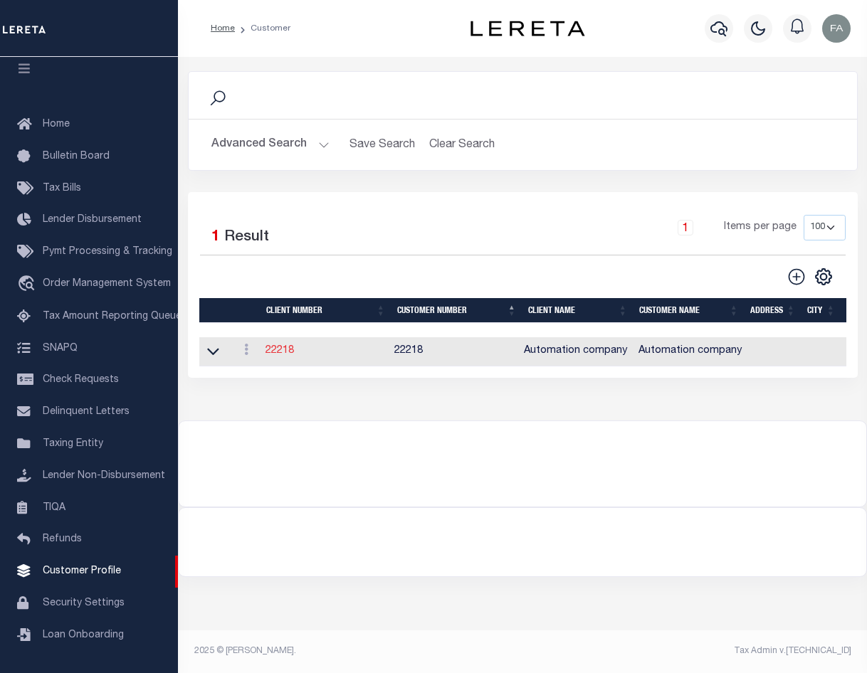
select select
type input "Automation company"
type input "22218"
type input "Automation company"
type input "Fausto"
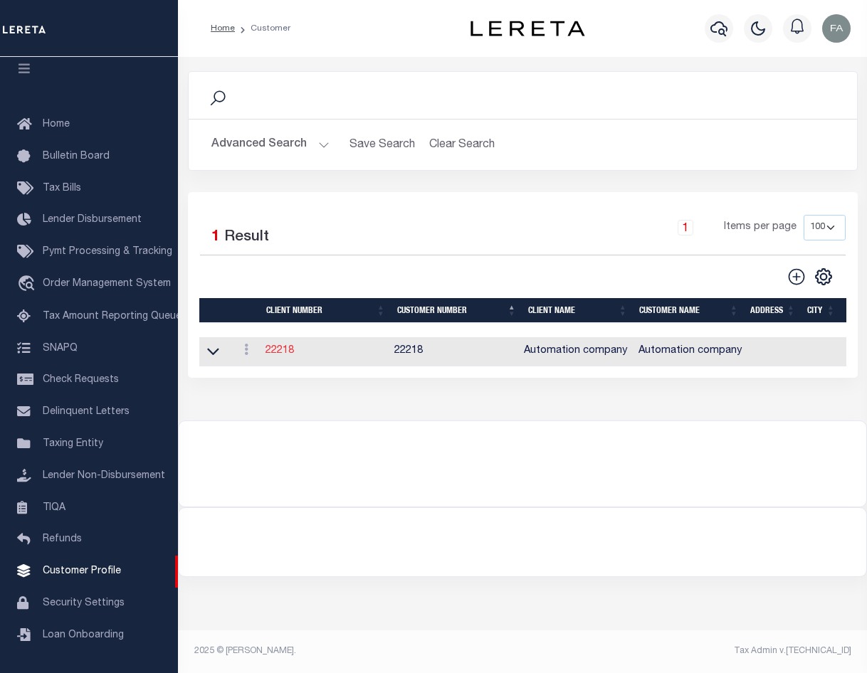
type input "Cabrera"
select select "Mixed Portfolio"
type input "08/12/2022"
select select "Tier 1"
checkbox input "true"
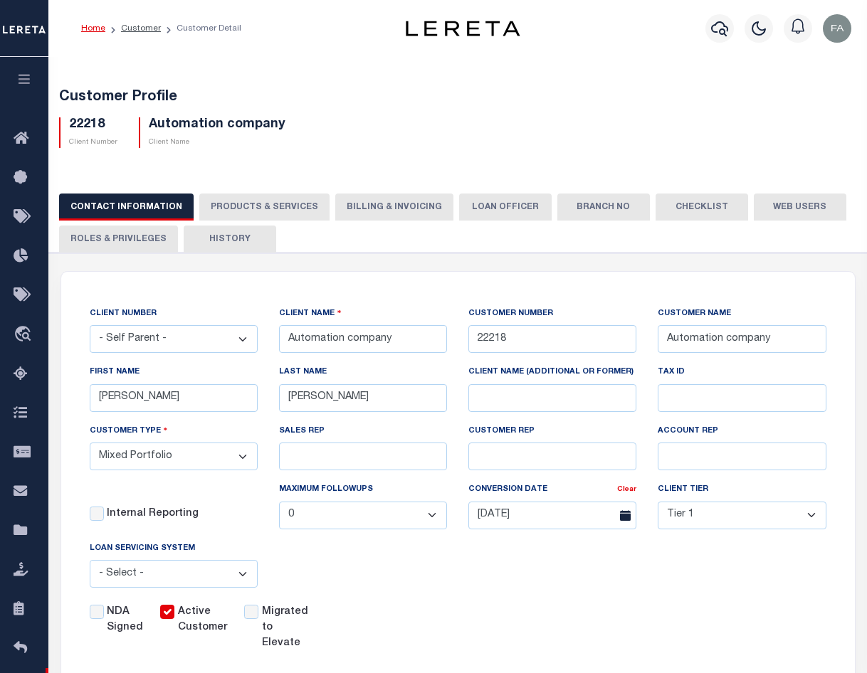
click at [756, 212] on button "Web Users" at bounding box center [800, 207] width 93 height 27
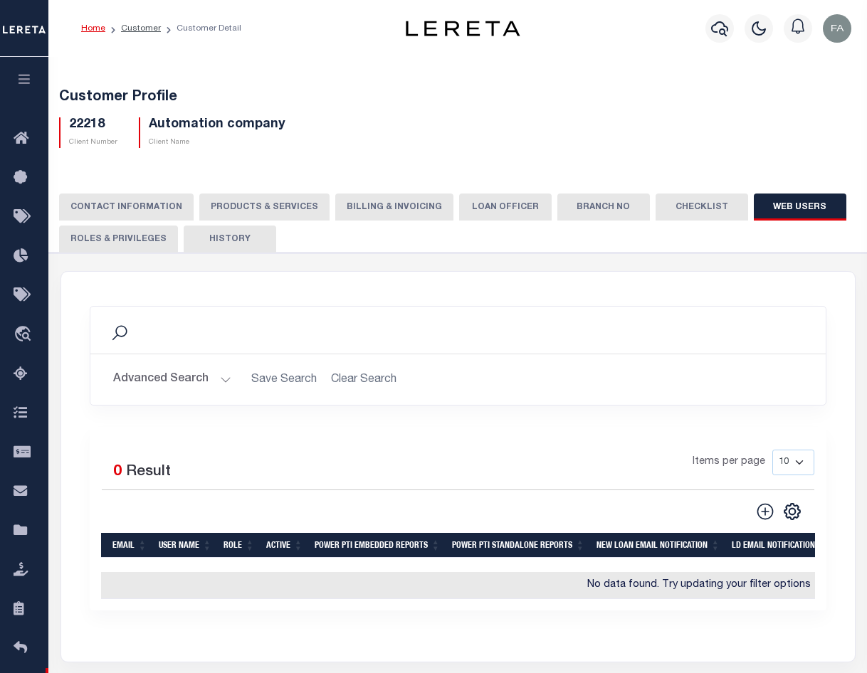
scroll to position [142, 0]
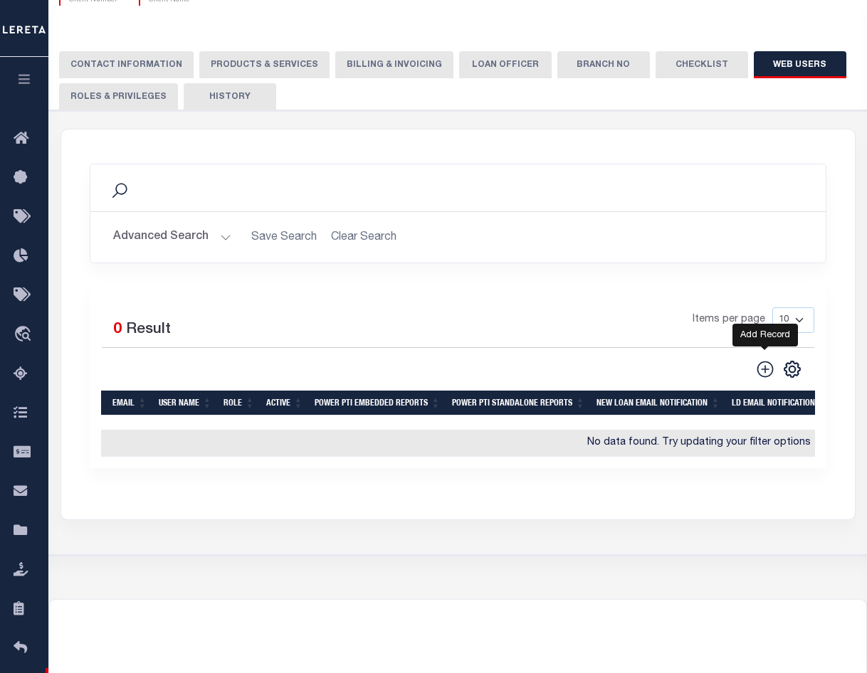
click at [766, 373] on icon at bounding box center [765, 369] width 19 height 19
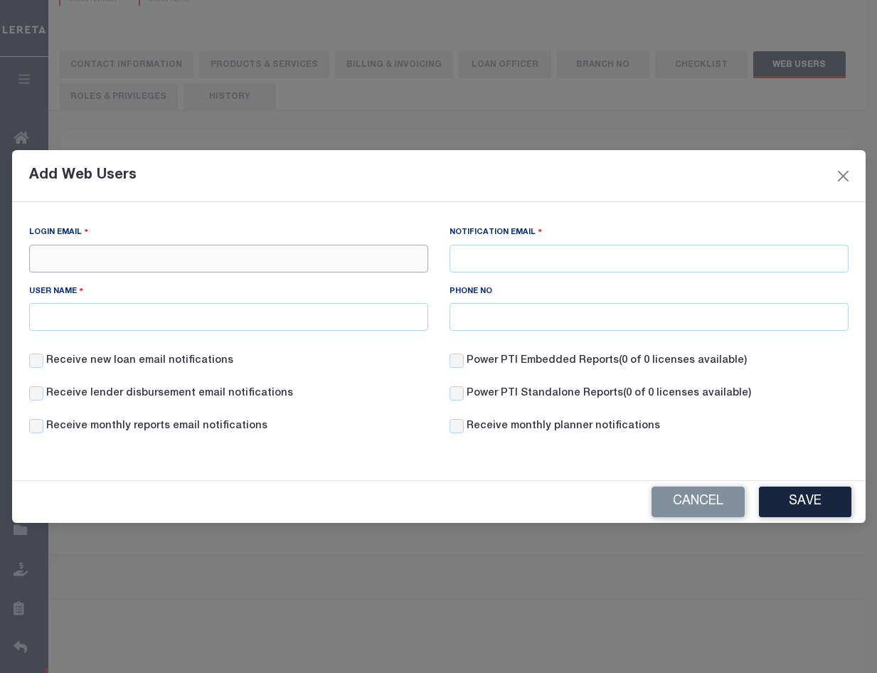
click at [164, 262] on input "Login Email" at bounding box center [228, 259] width 399 height 28
drag, startPoint x: 136, startPoint y: 260, endPoint x: 39, endPoint y: 256, distance: 96.8
click at [39, 256] on input "fcabrera@yop" at bounding box center [228, 259] width 399 height 28
type input "fcabrera@yop"
click at [685, 495] on button "Cancel" at bounding box center [698, 502] width 93 height 31
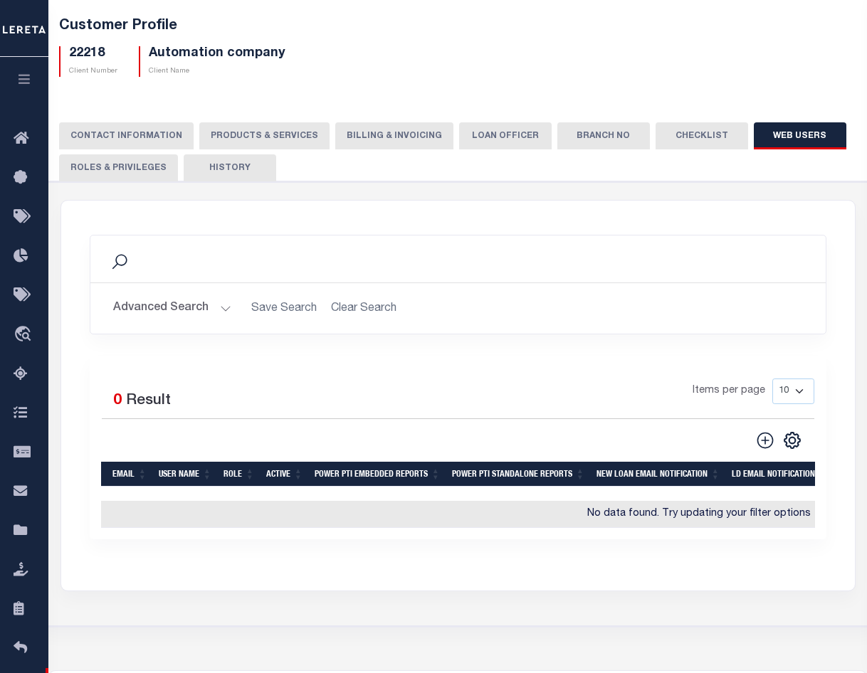
scroll to position [0, 0]
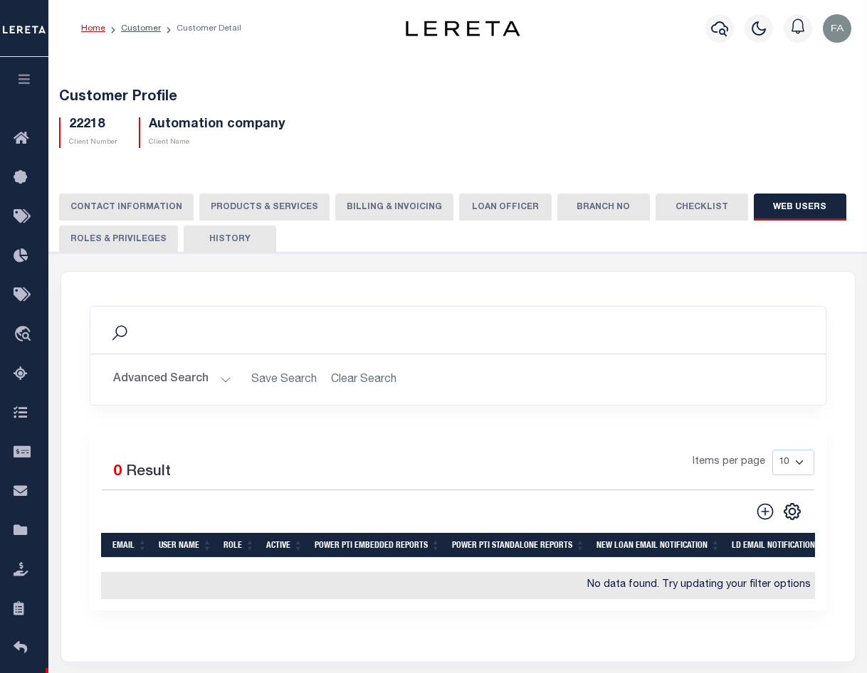
click at [118, 21] on ol "Home Customer Customer Detail" at bounding box center [161, 29] width 183 height 30
click at [130, 24] on link "Customer" at bounding box center [141, 28] width 40 height 9
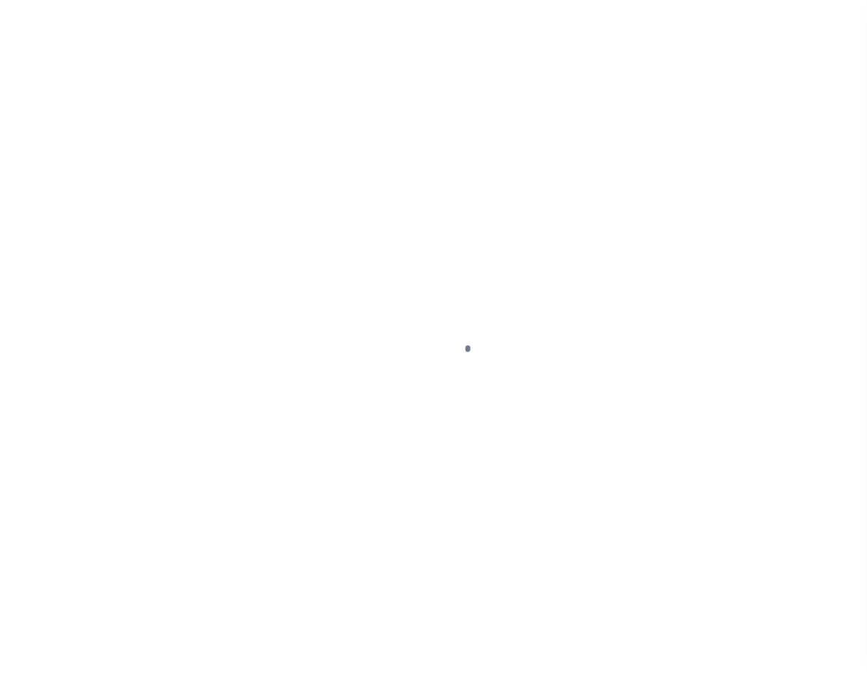
scroll to position [20, 0]
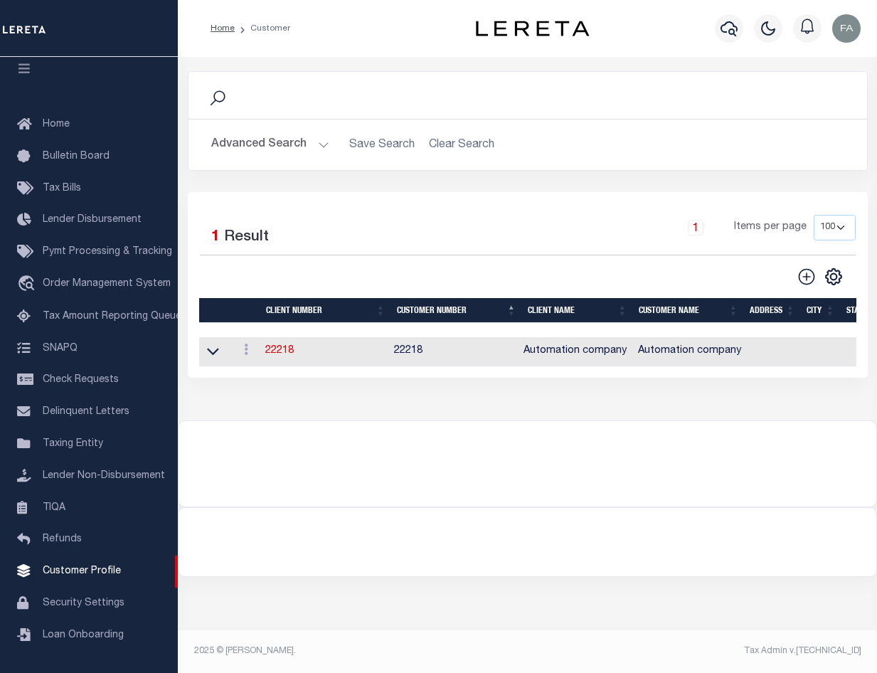
click at [292, 145] on button "Advanced Search" at bounding box center [270, 145] width 118 height 28
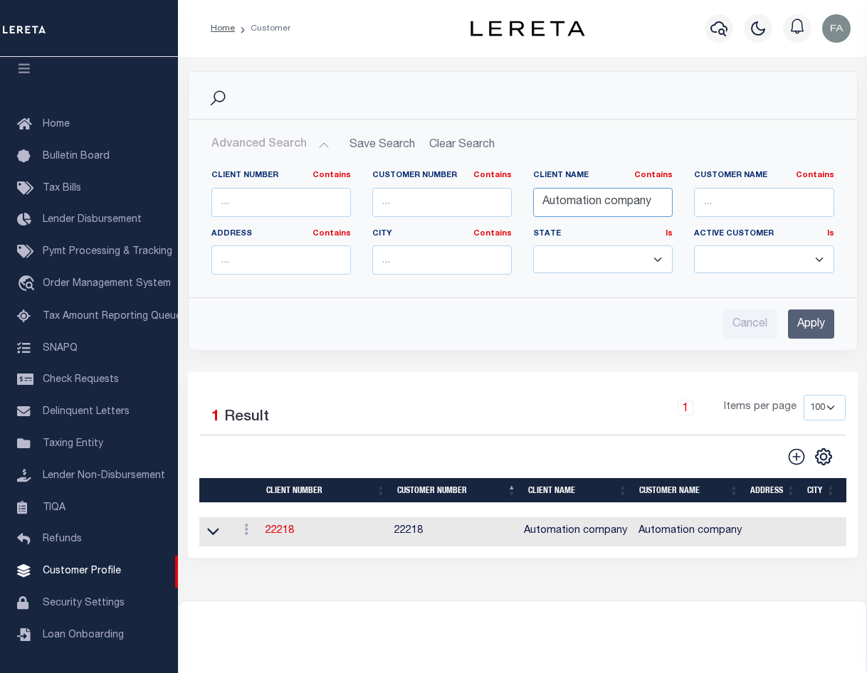
click at [581, 204] on input "Automation company" at bounding box center [602, 202] width 139 height 29
type input "test"
click at [811, 317] on input "Apply" at bounding box center [811, 324] width 46 height 29
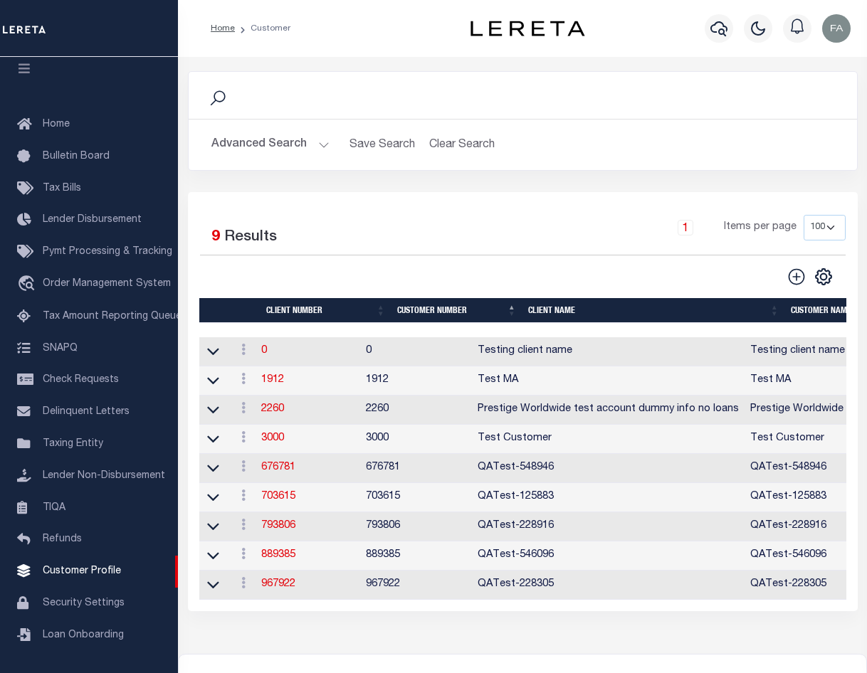
scroll to position [71, 0]
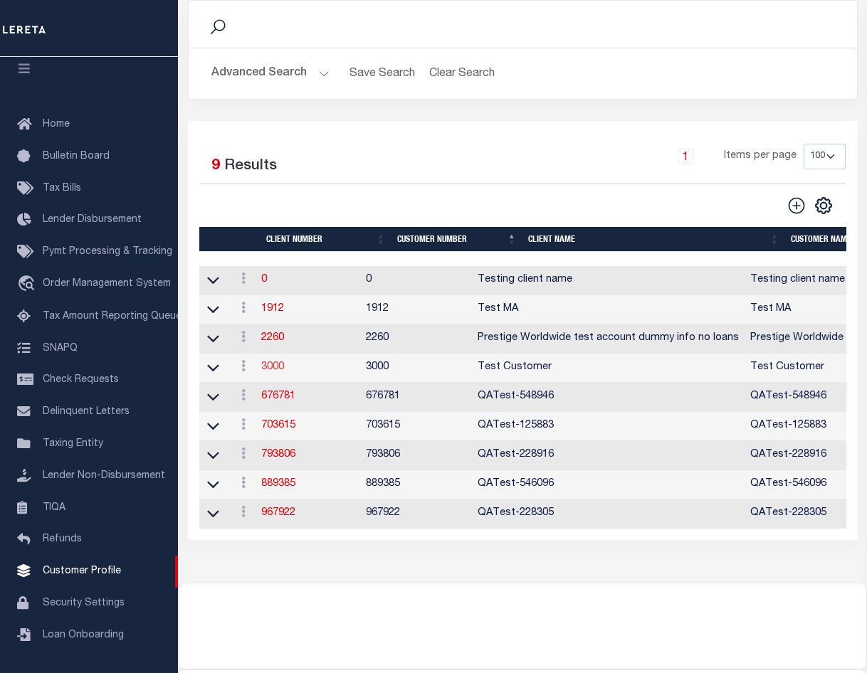
click at [273, 369] on link "3000" at bounding box center [272, 367] width 23 height 10
select select
type input "Test Customer"
type input "3000"
type input "Test Customer"
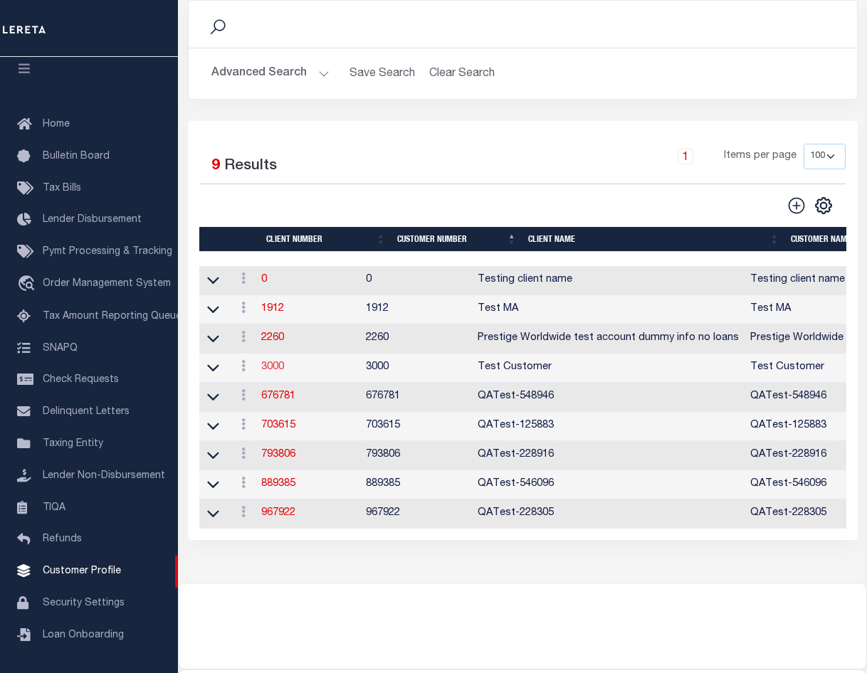
type input "Test"
type input "Customer1"
select select "Residential"
checkbox input "true"
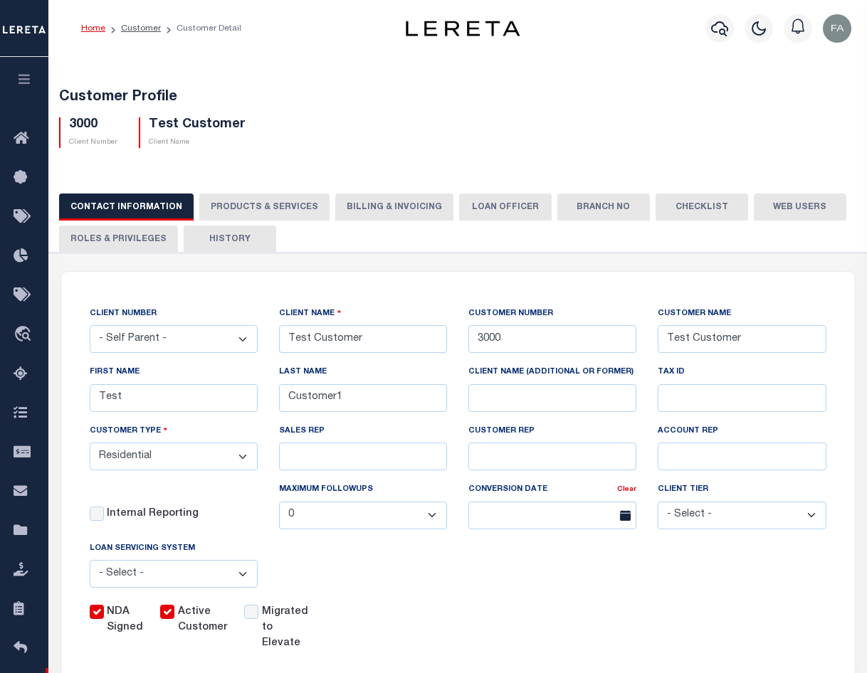
click at [463, 206] on button "LOAN OFFICER" at bounding box center [505, 207] width 93 height 27
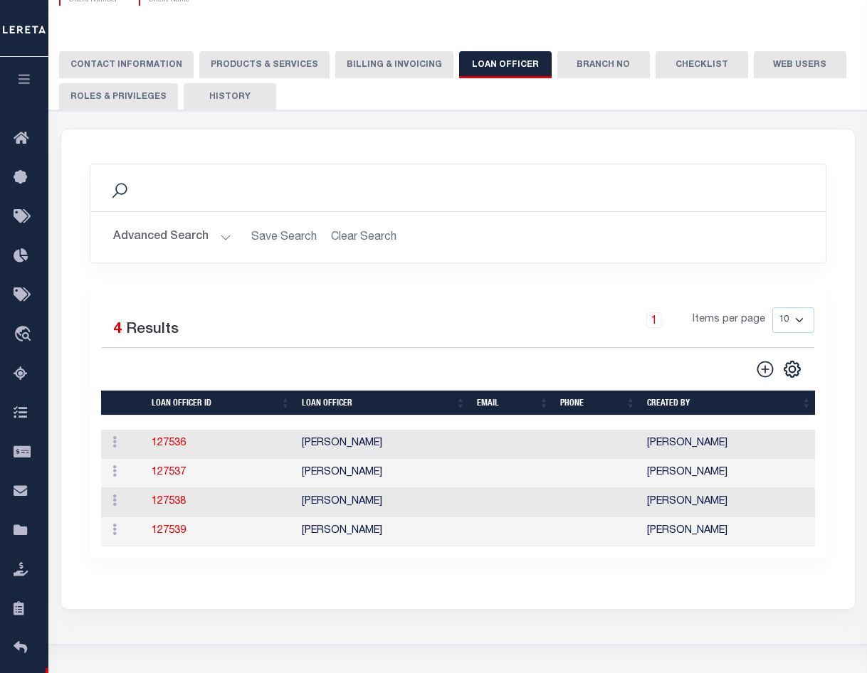
scroll to position [213, 0]
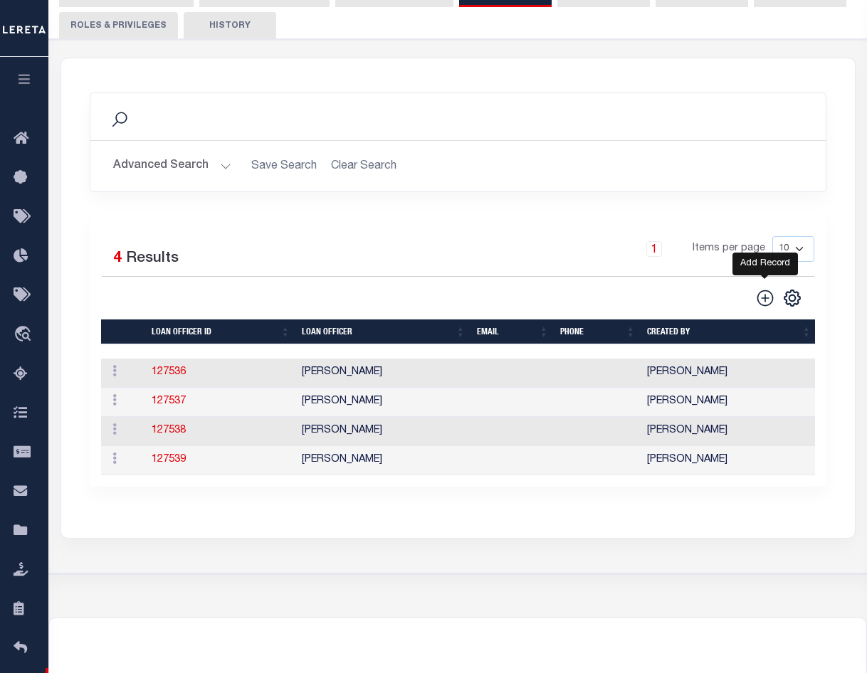
click at [764, 295] on icon at bounding box center [765, 298] width 19 height 19
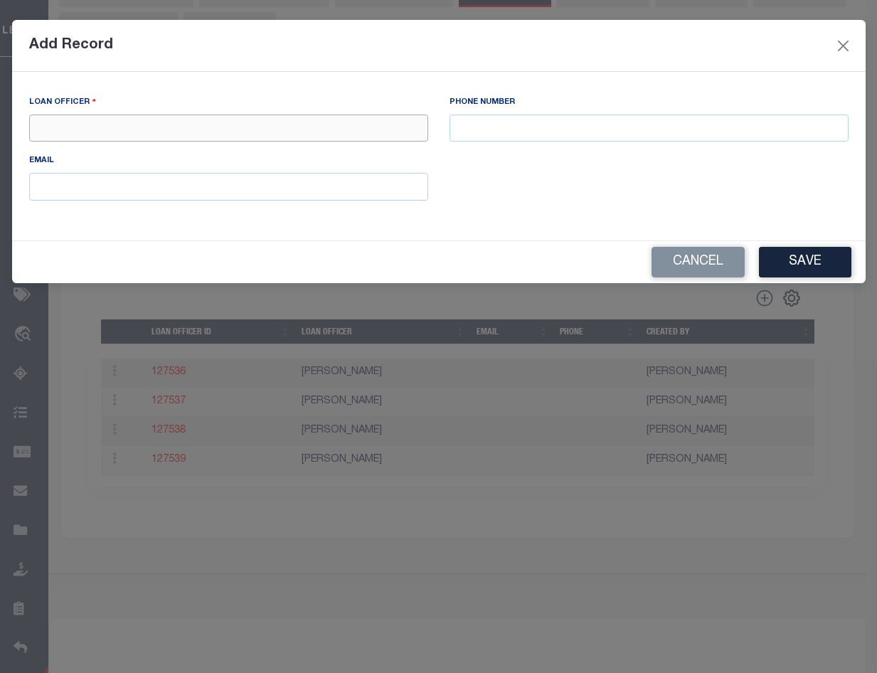
click at [243, 128] on input "text" at bounding box center [228, 129] width 399 height 28
click at [485, 126] on input "text" at bounding box center [649, 129] width 399 height 28
drag, startPoint x: 275, startPoint y: 189, endPoint x: 287, endPoint y: 187, distance: 11.5
click at [275, 189] on input "text" at bounding box center [228, 187] width 399 height 28
type input "FCabrera-c@lereta.net"
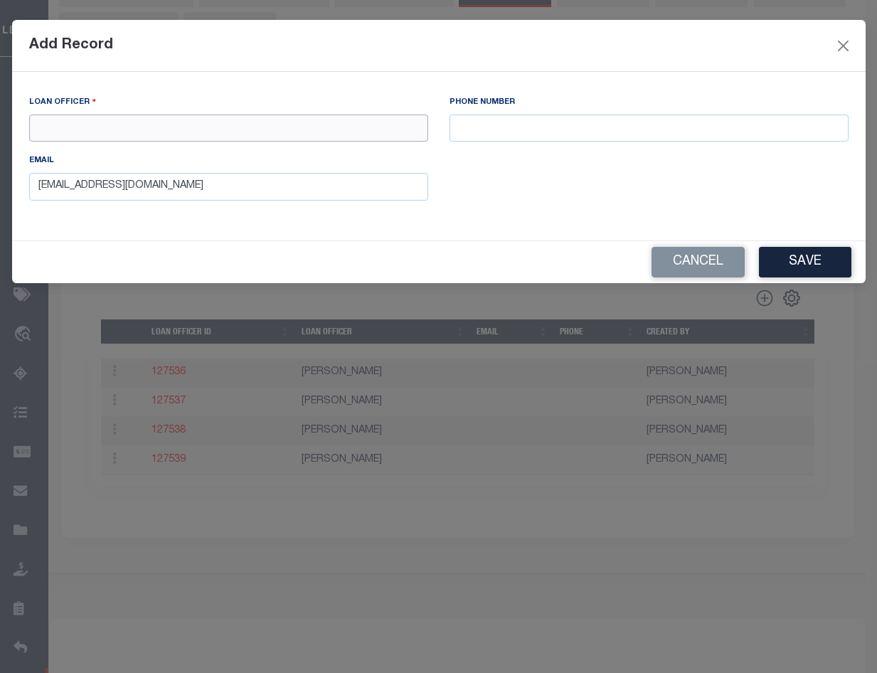
click at [195, 135] on input "text" at bounding box center [228, 129] width 399 height 28
click at [181, 129] on input "text" at bounding box center [228, 129] width 399 height 28
type input "127540"
type input "809"
type input "9195555555"
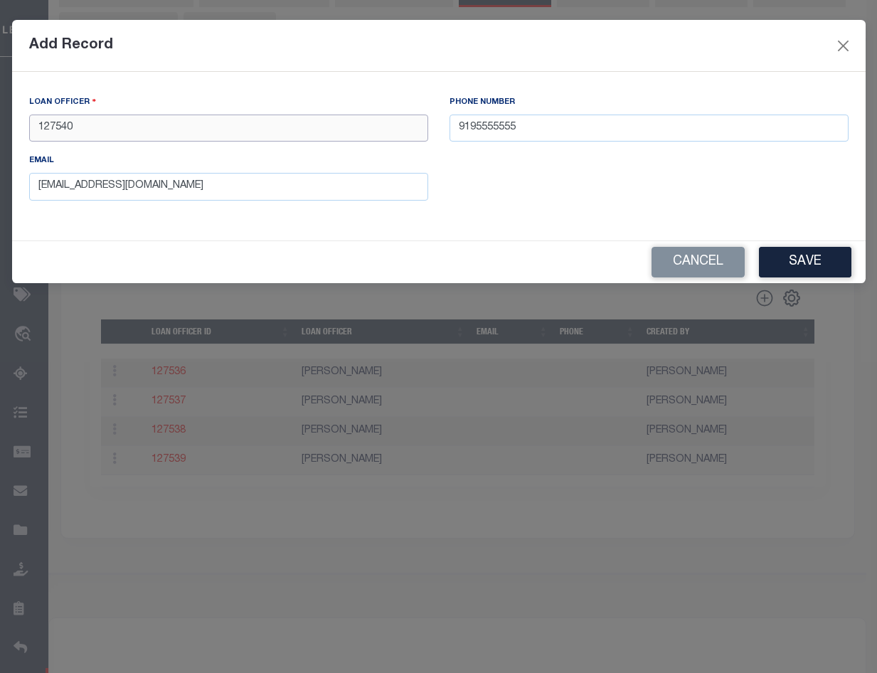
click at [105, 122] on input "127540" at bounding box center [228, 129] width 399 height 28
click at [490, 201] on div "LOAN OFFICER 127540 PHONE NUMBER 9195555555 EMAIL FCabrera-c@lereta.net" at bounding box center [439, 153] width 841 height 117
click at [668, 254] on button "Cancel" at bounding box center [698, 262] width 93 height 31
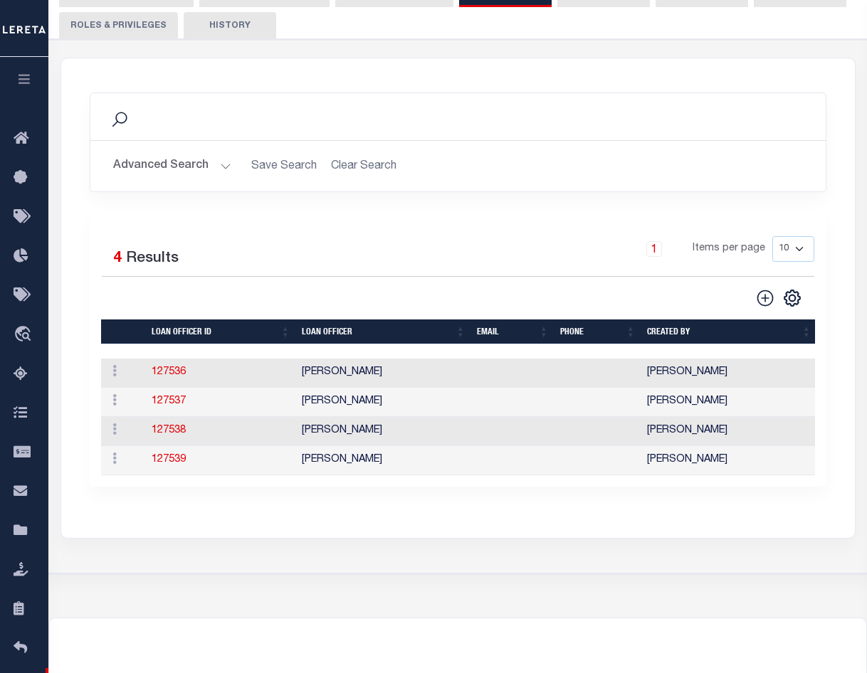
scroll to position [142, 0]
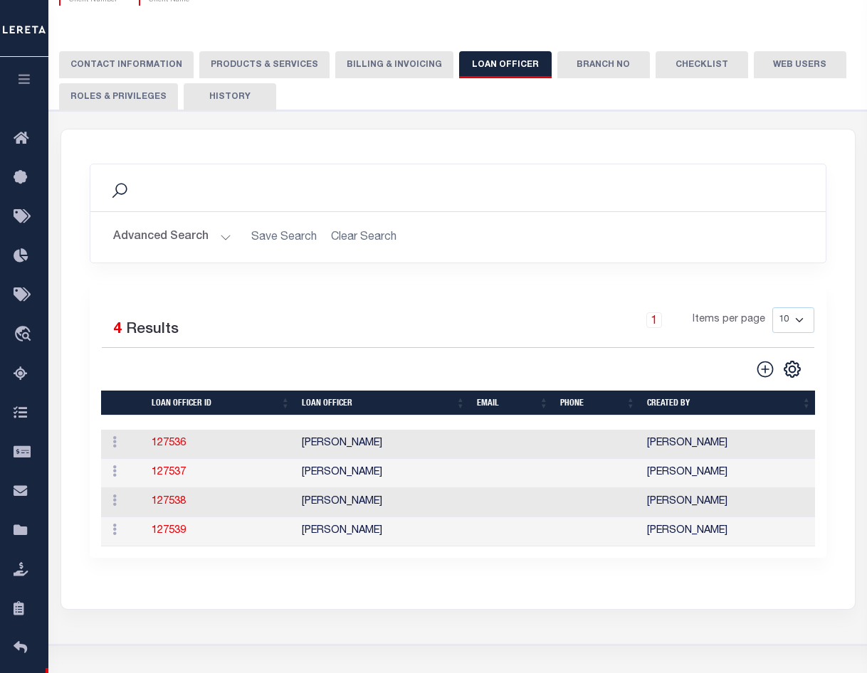
click at [130, 97] on button "Roles & Privileges" at bounding box center [118, 96] width 119 height 27
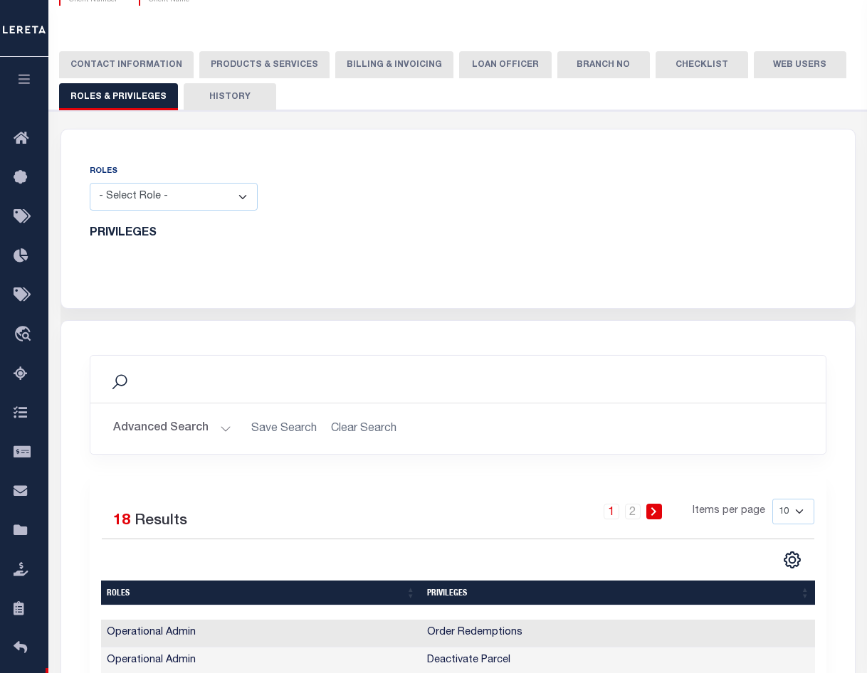
click at [382, 69] on button "Billing & Invoicing" at bounding box center [394, 64] width 118 height 27
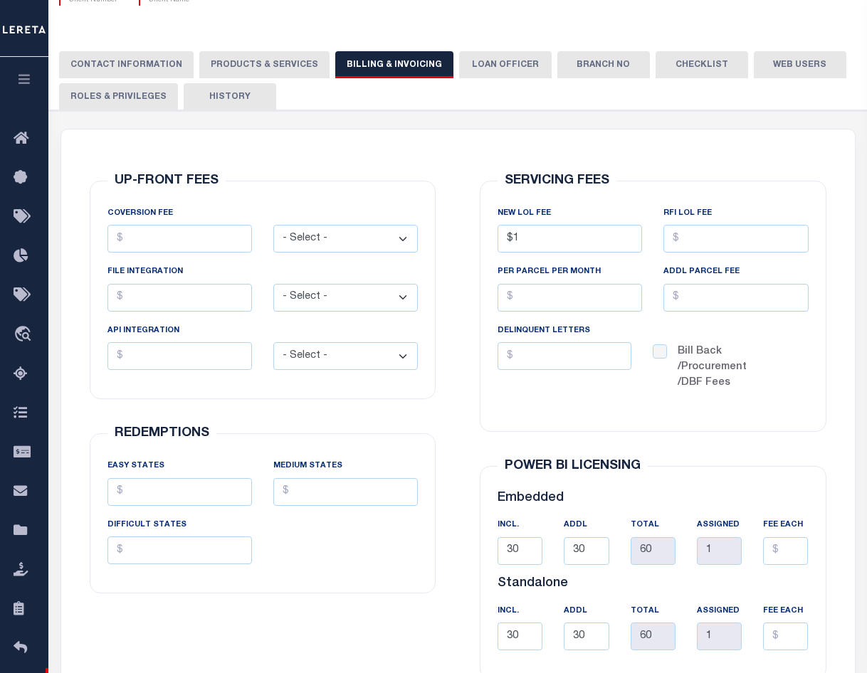
click at [259, 67] on button "PRODUCTS & SERVICES" at bounding box center [264, 64] width 130 height 27
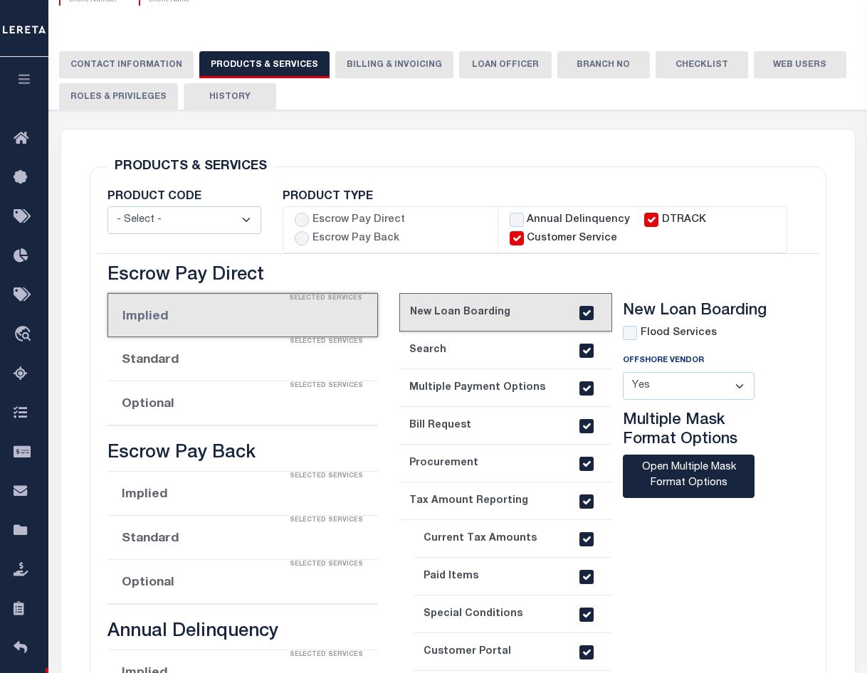
radio input "true"
checkbox input "true"
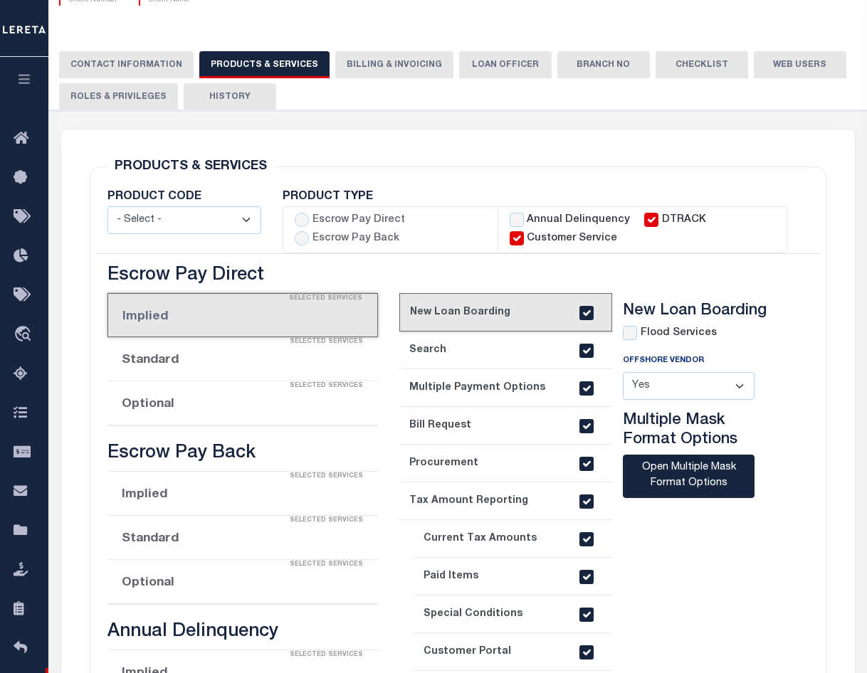
checkbox input "true"
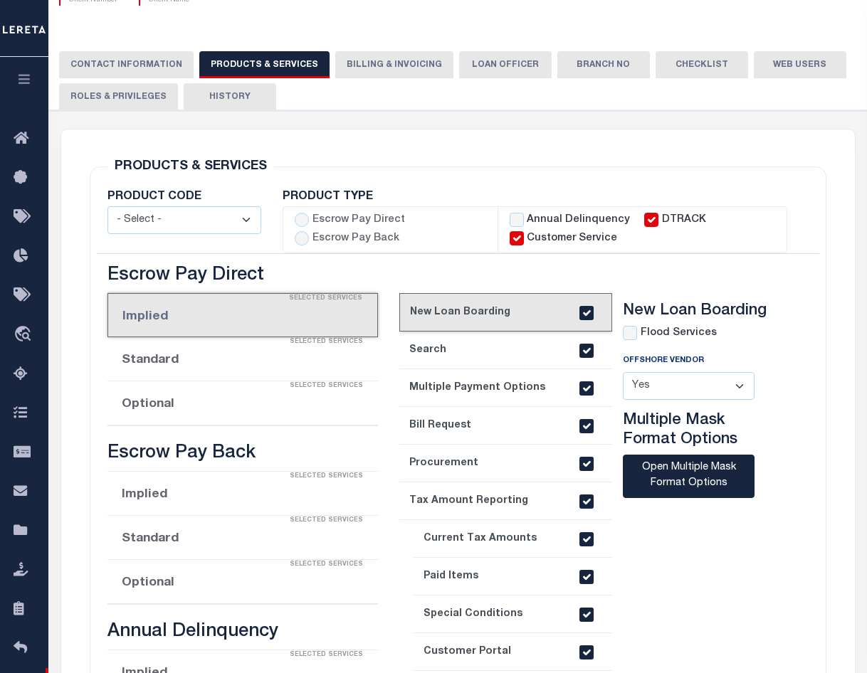
checkbox input "true"
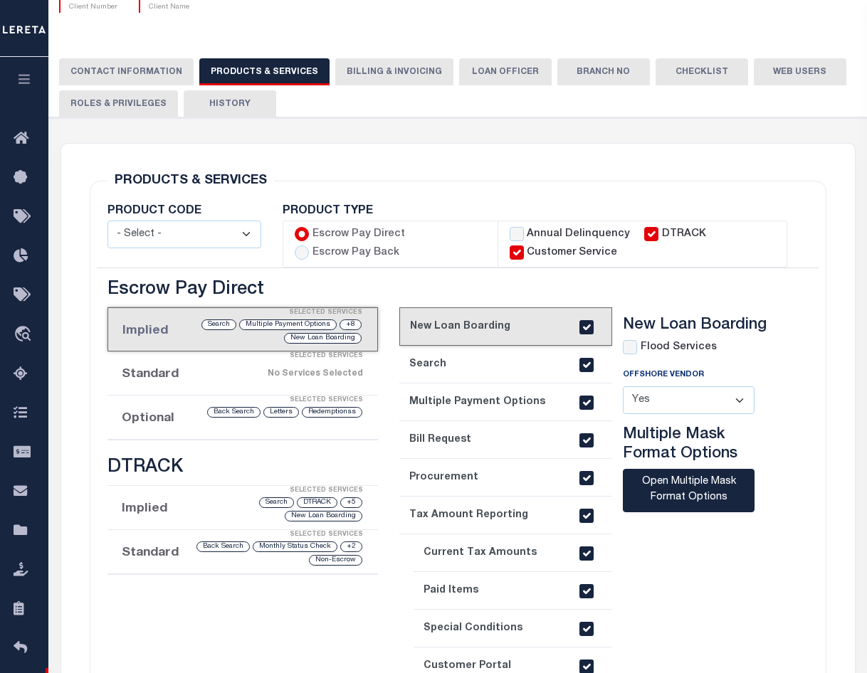
click at [756, 68] on button "Web Users" at bounding box center [800, 71] width 93 height 27
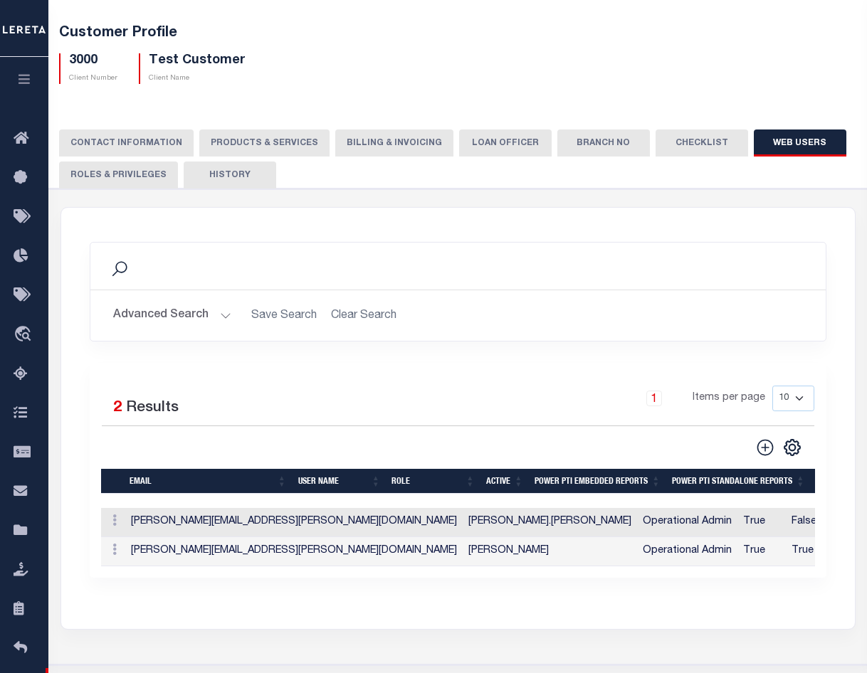
scroll to position [0, 0]
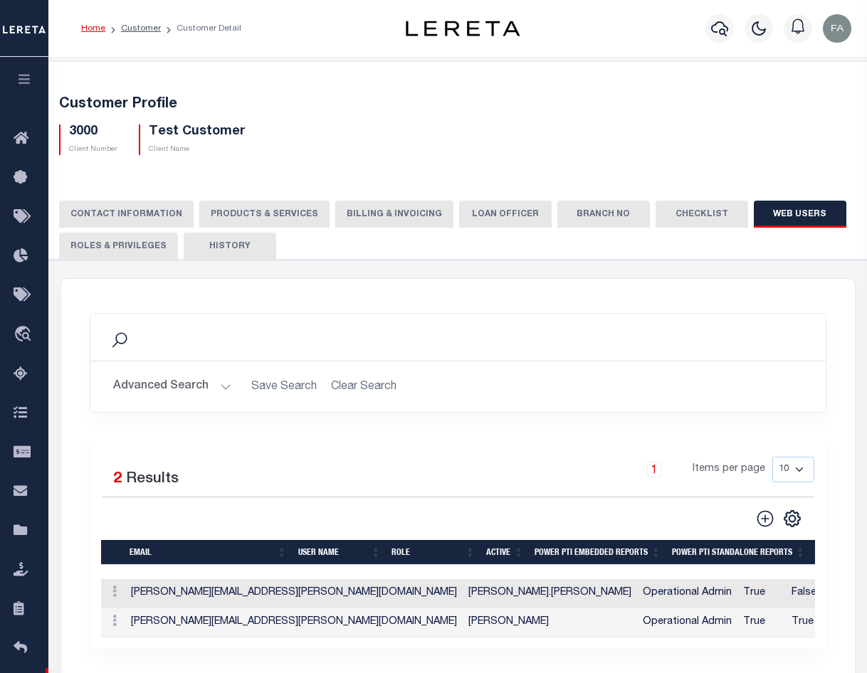
click at [843, 32] on img "button" at bounding box center [837, 28] width 28 height 28
click at [815, 62] on link "Profile" at bounding box center [799, 65] width 112 height 23
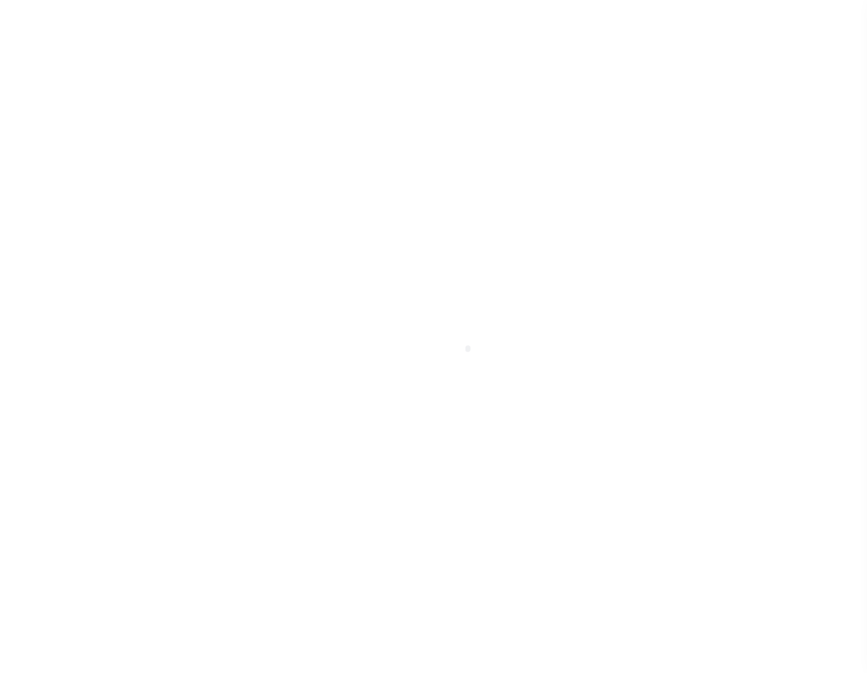
select select "2285"
select select "Residential"
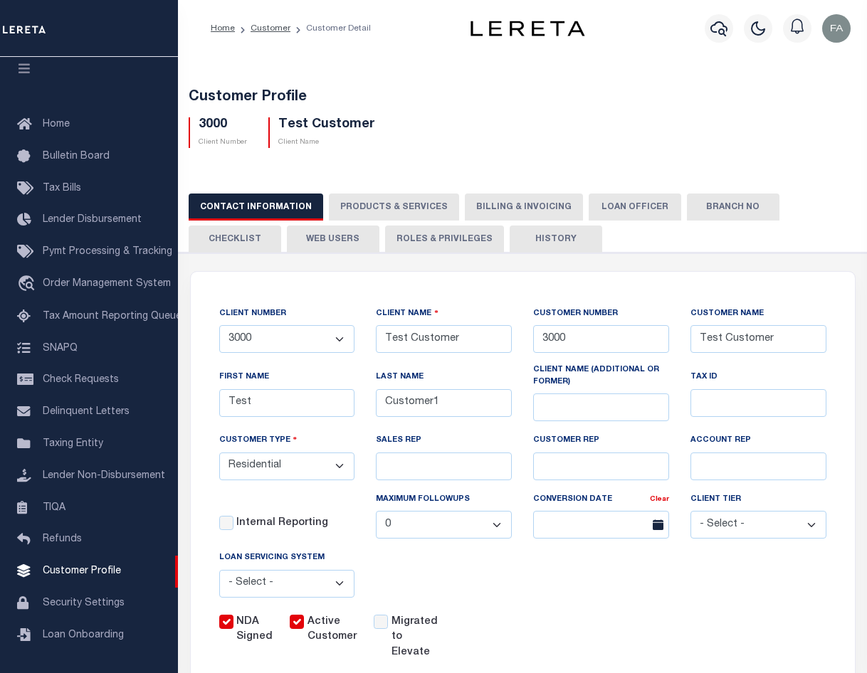
click at [340, 244] on button "Web Users" at bounding box center [333, 239] width 93 height 27
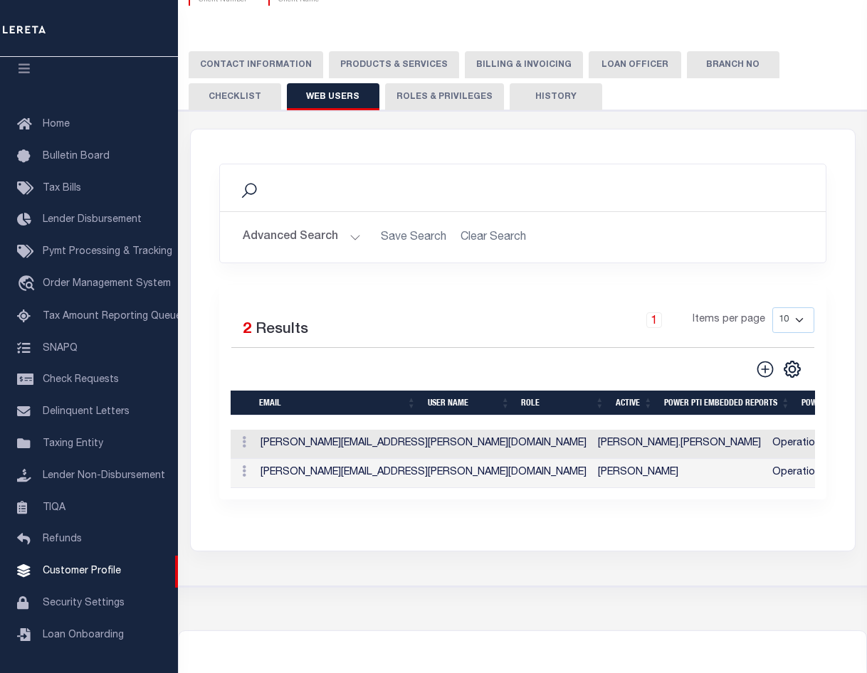
scroll to position [213, 0]
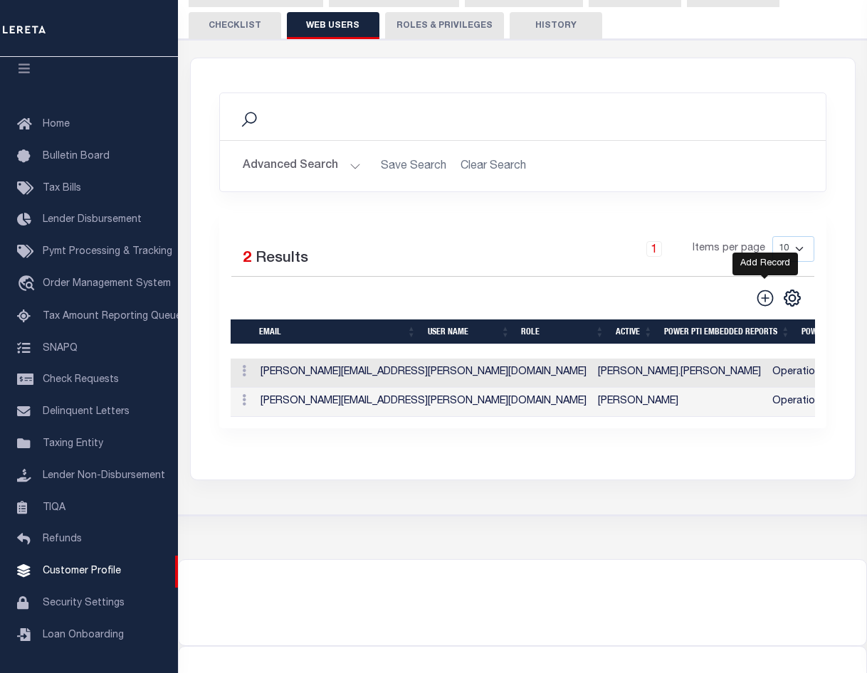
click at [758, 300] on icon at bounding box center [765, 298] width 19 height 19
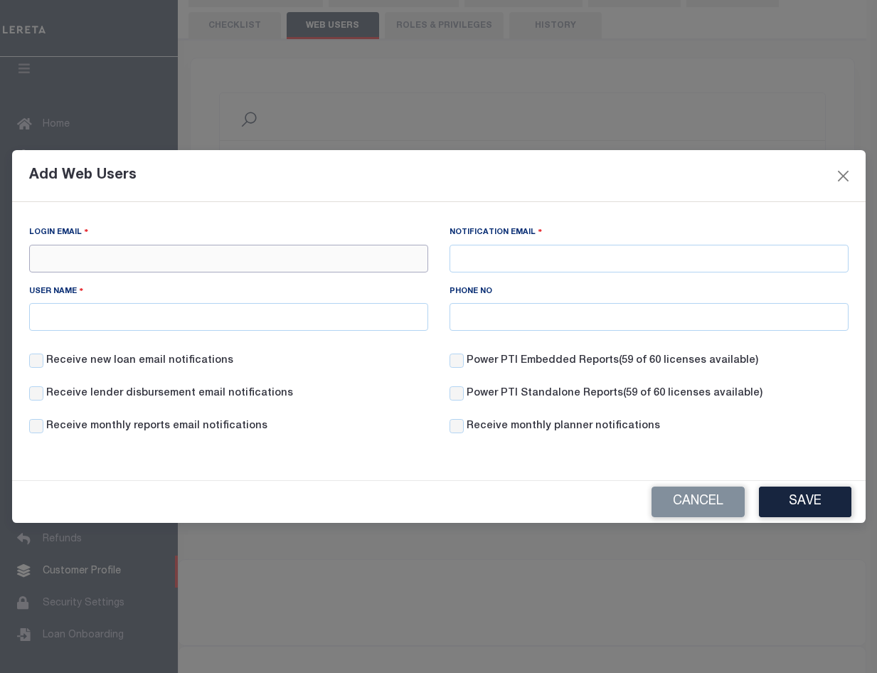
click at [233, 265] on input "Login Email" at bounding box center [228, 259] width 399 height 28
type input "Fausto.Cabrera@accumatch.com"
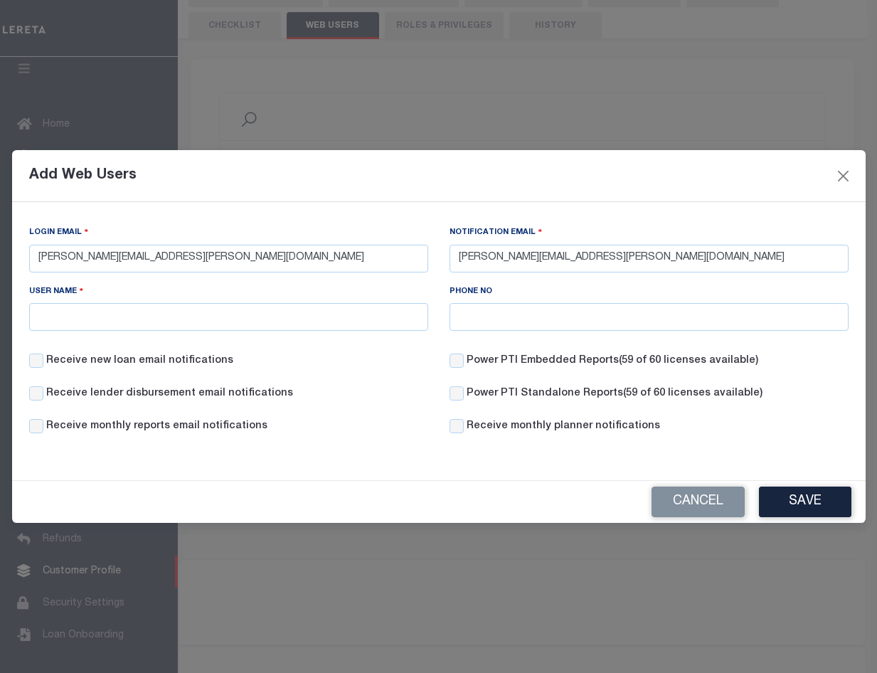
click at [502, 282] on div "Notification Email Fausto.Cabrera@accumatch.com" at bounding box center [649, 254] width 421 height 58
click at [290, 307] on input "User Name" at bounding box center [228, 317] width 399 height 28
type input "fcabrera.accumatch"
click at [791, 501] on button "Save" at bounding box center [805, 502] width 93 height 31
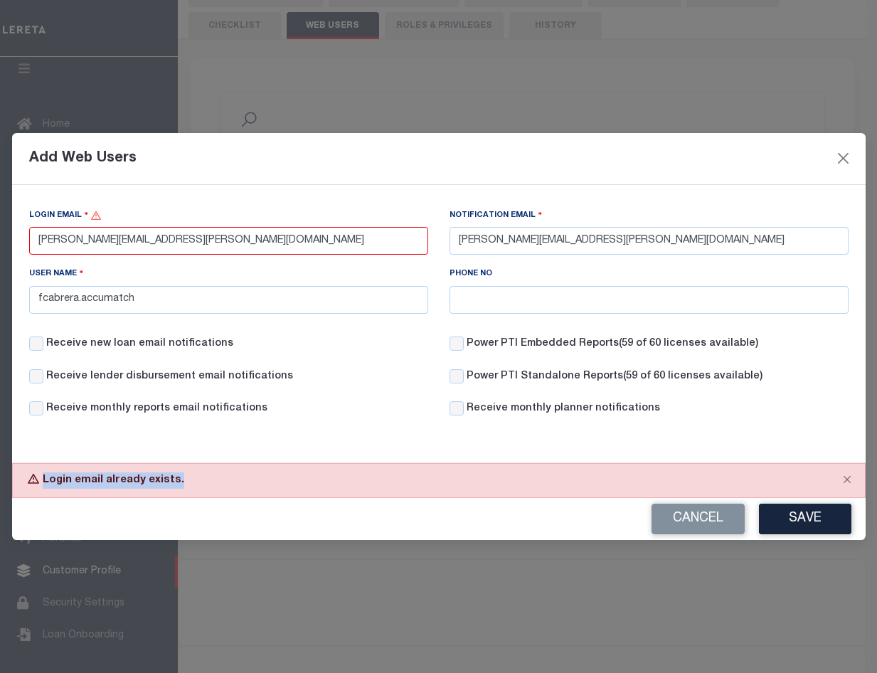
drag, startPoint x: 120, startPoint y: 475, endPoint x: 44, endPoint y: 470, distance: 76.4
click at [44, 470] on div "Login email already exists." at bounding box center [439, 480] width 854 height 35
click at [301, 446] on div "Login Email Fausto.Cabrera@accumatch.com Notification Email Fausto.Cabrera@accu…" at bounding box center [439, 318] width 854 height 267
drag, startPoint x: 234, startPoint y: 244, endPoint x: 122, endPoint y: 240, distance: 111.8
click at [122, 240] on input "Fausto.Cabrera@accumatch.com" at bounding box center [228, 241] width 399 height 28
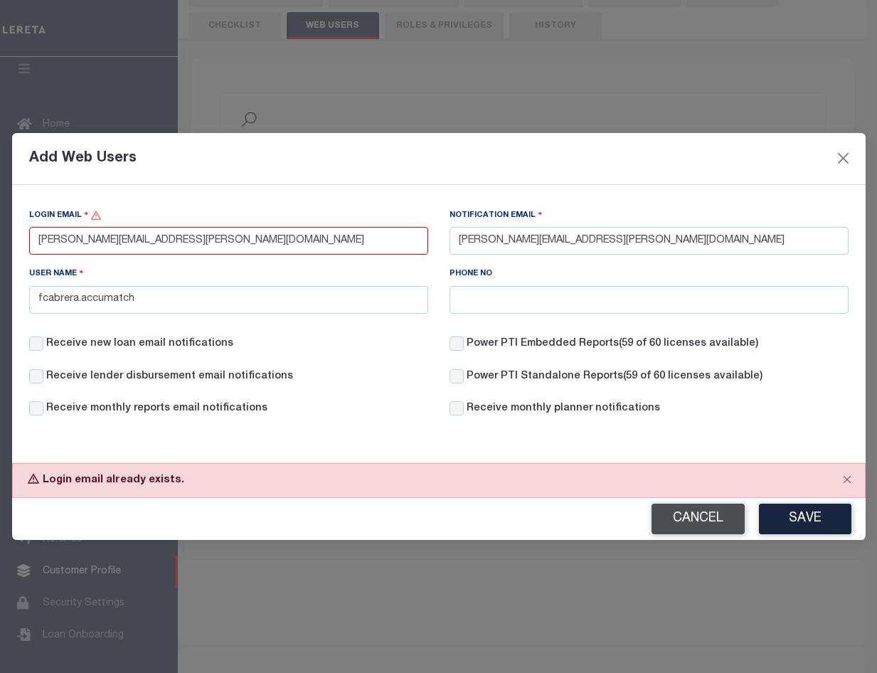
click at [687, 513] on button "Cancel" at bounding box center [698, 519] width 93 height 31
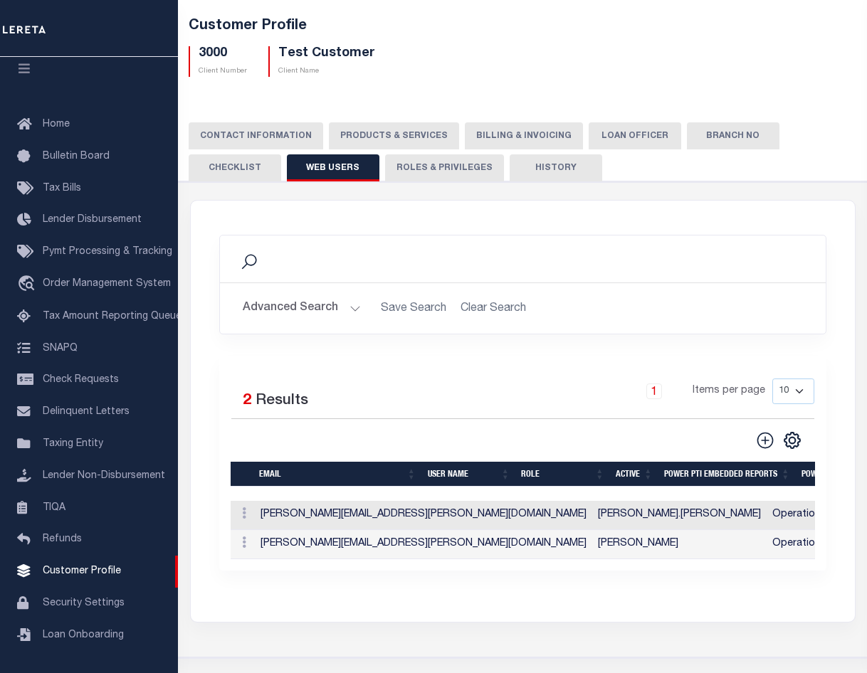
scroll to position [0, 0]
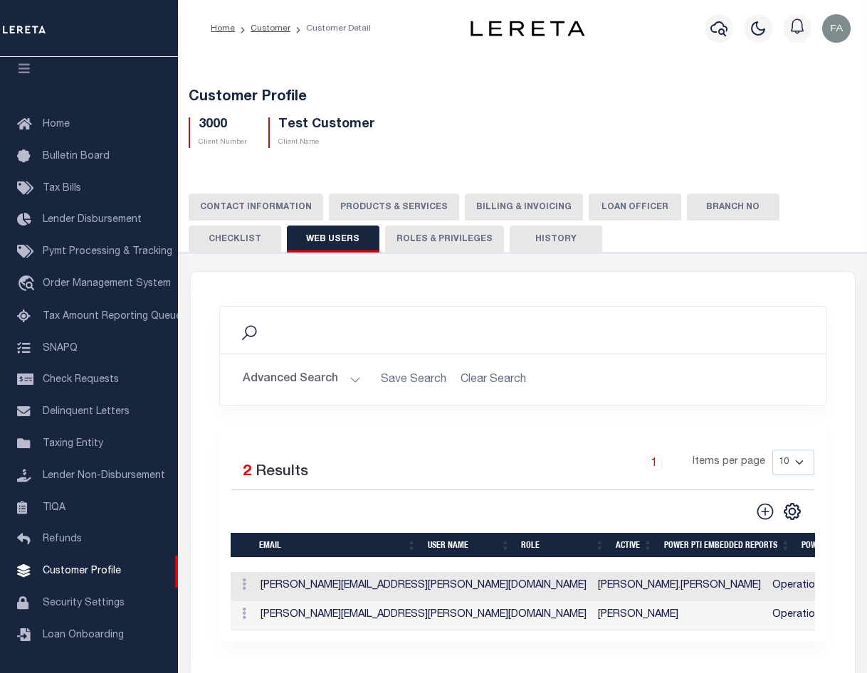
click at [830, 33] on img "button" at bounding box center [836, 28] width 28 height 28
click at [808, 57] on link "Profile" at bounding box center [799, 65] width 112 height 23
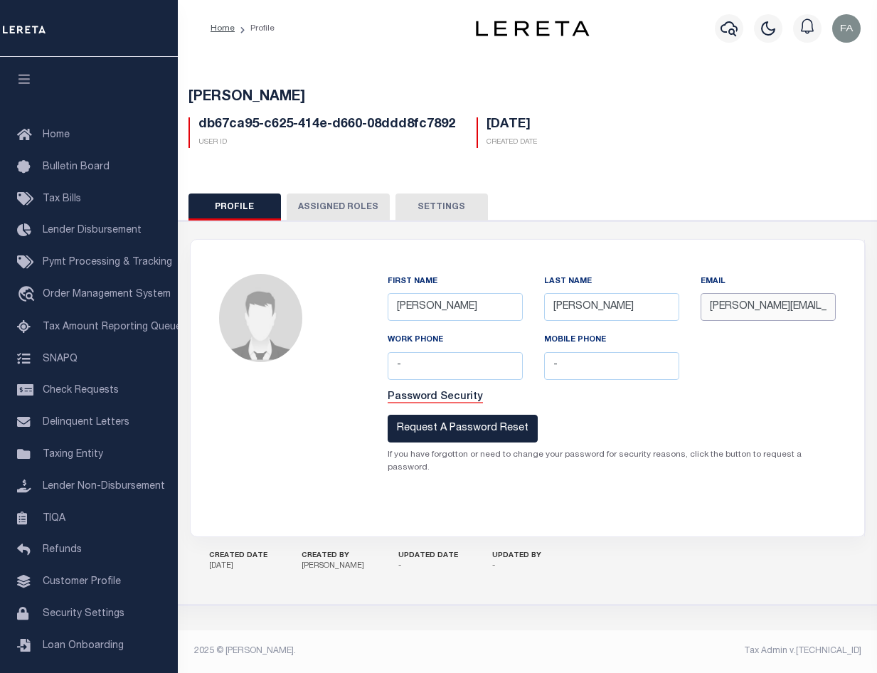
scroll to position [0, 38]
drag, startPoint x: 723, startPoint y: 302, endPoint x: 860, endPoint y: 302, distance: 136.6
click at [860, 302] on div "First Name [PERSON_NAME] Last Name [PERSON_NAME] Email [PERSON_NAME][EMAIL_ADDR…" at bounding box center [611, 388] width 505 height 297
click at [812, 259] on div "First Name [PERSON_NAME] Last Name [PERSON_NAME] Email [PERSON_NAME][EMAIL_ADDR…" at bounding box center [611, 388] width 505 height 297
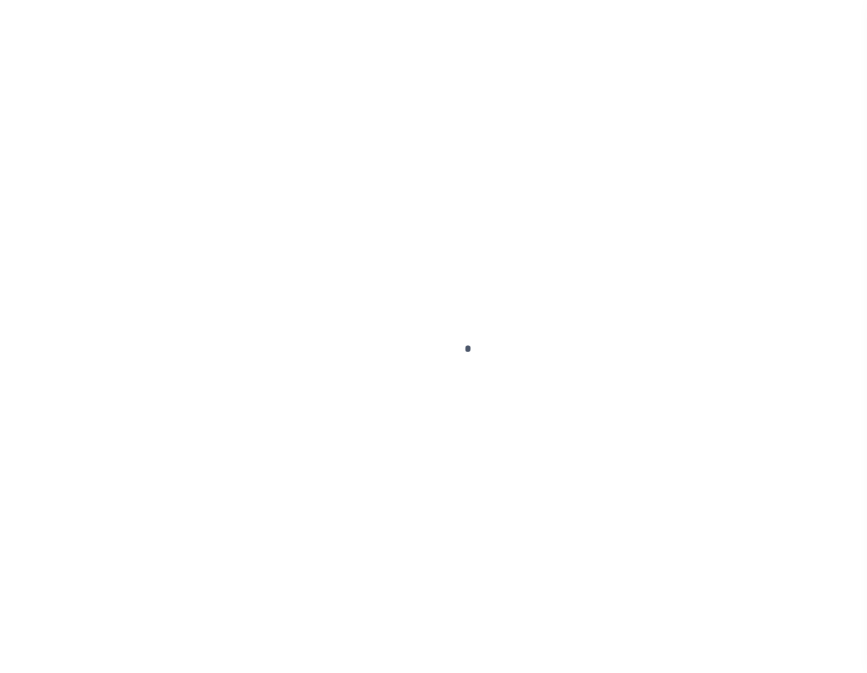
select select "Residential"
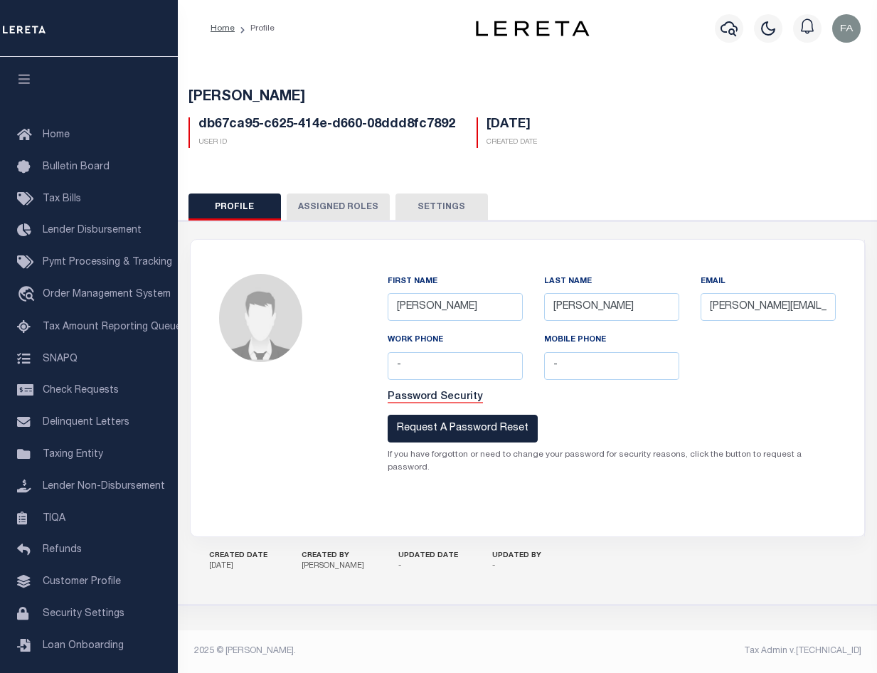
click at [348, 208] on button "Assigned Roles" at bounding box center [338, 207] width 103 height 27
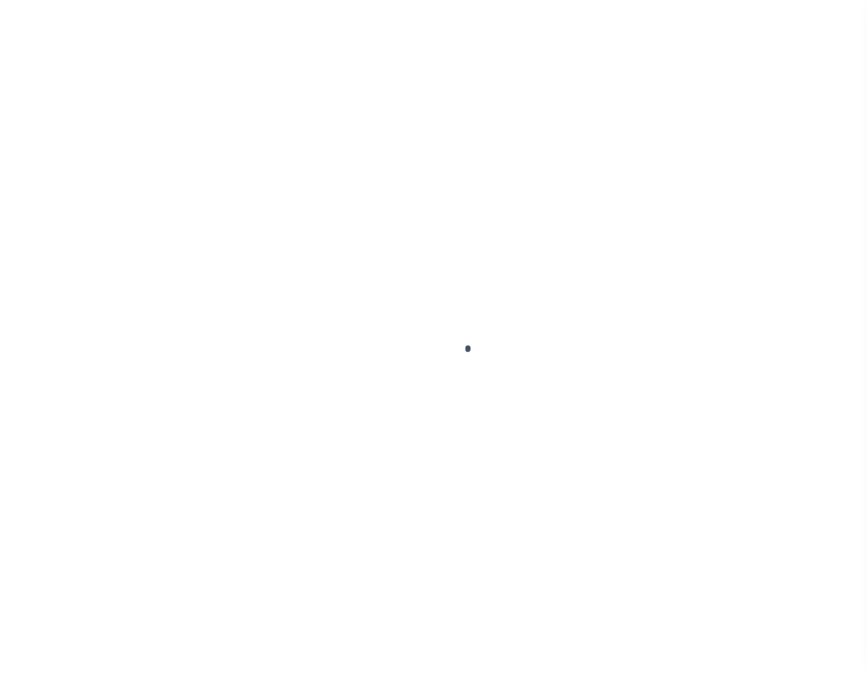
select select "2285"
select select "Residential"
